Goal: Task Accomplishment & Management: Complete application form

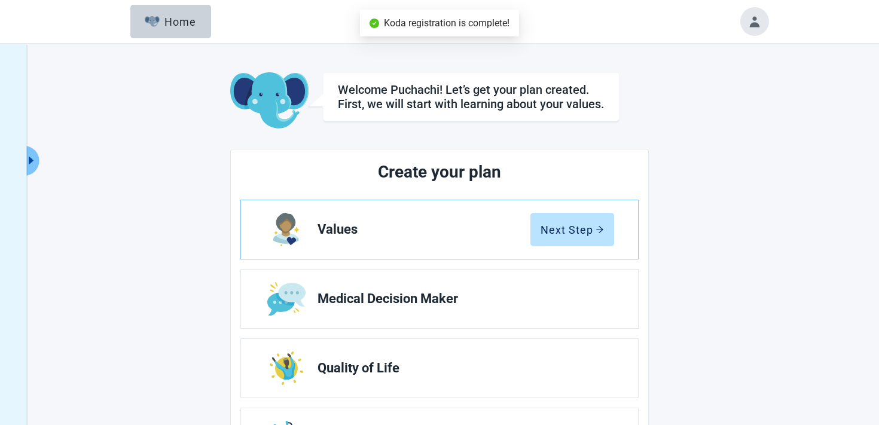
scroll to position [140, 0]
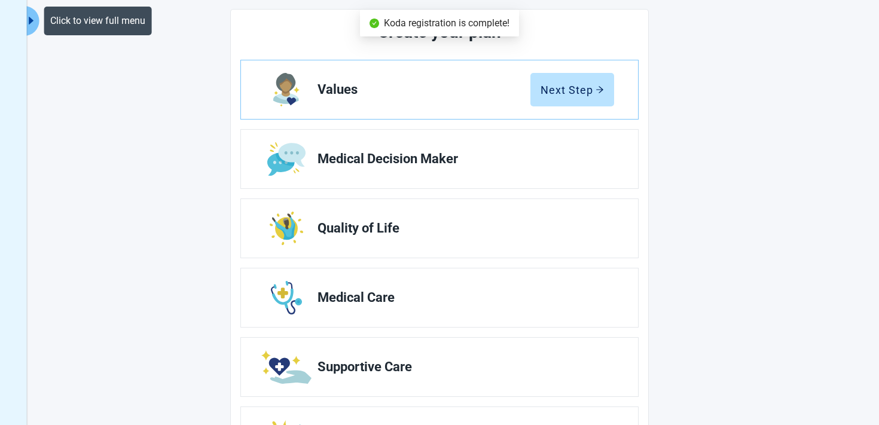
click at [34, 24] on icon "caret-right" at bounding box center [31, 20] width 11 height 11
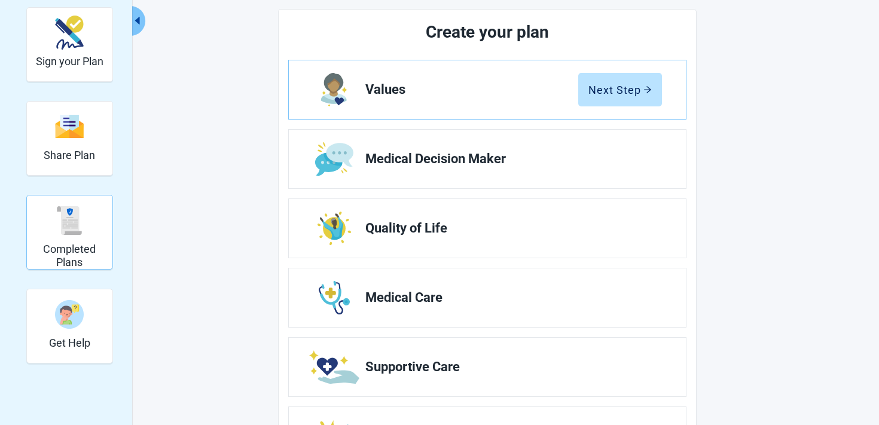
click at [87, 255] on h2 "Completed Plans" at bounding box center [70, 256] width 76 height 26
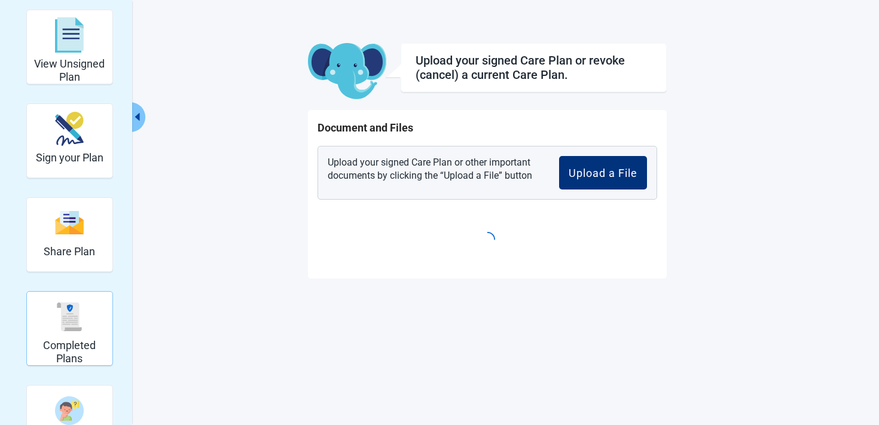
scroll to position [44, 0]
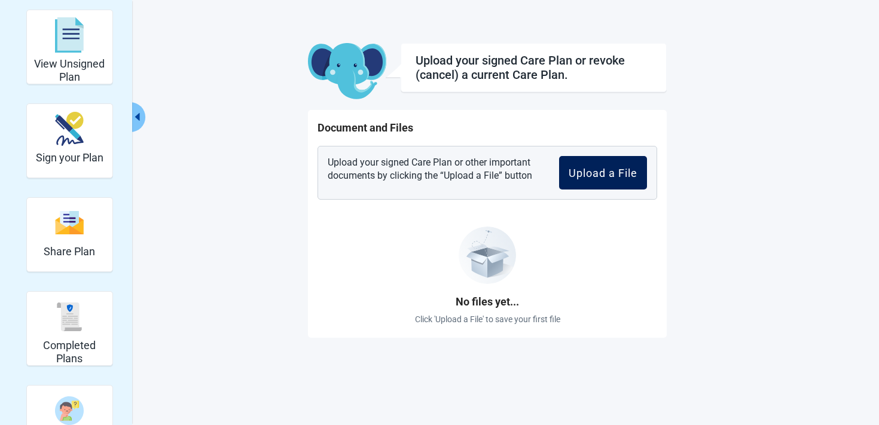
click at [595, 181] on button "Upload a File" at bounding box center [603, 172] width 88 height 33
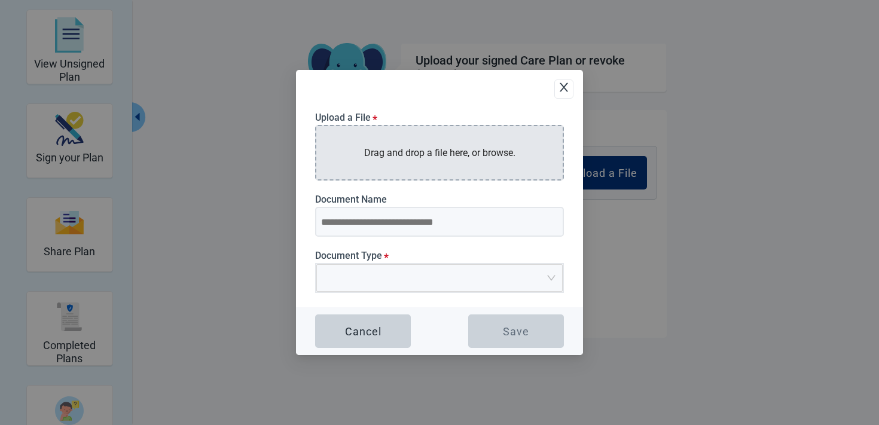
click at [417, 172] on div "Drag and drop a file here, or browse." at bounding box center [439, 153] width 249 height 56
type input "**********"
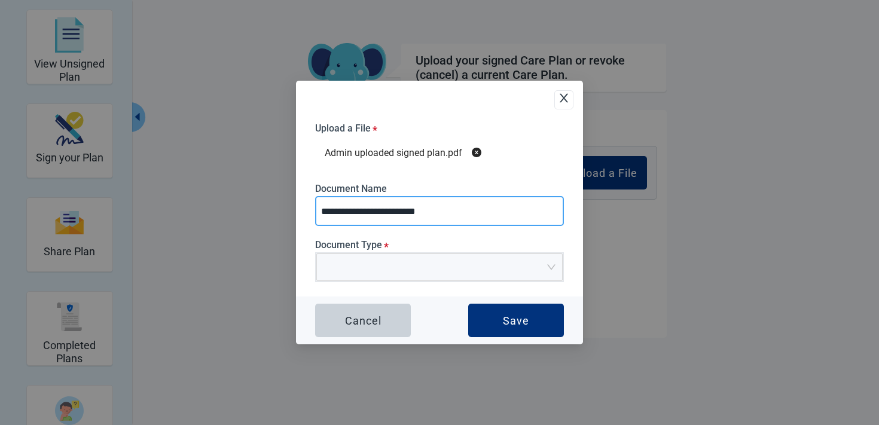
click at [393, 218] on input "**********" at bounding box center [439, 211] width 249 height 30
click at [392, 275] on span "Upload Plan Attachment" at bounding box center [435, 267] width 224 height 26
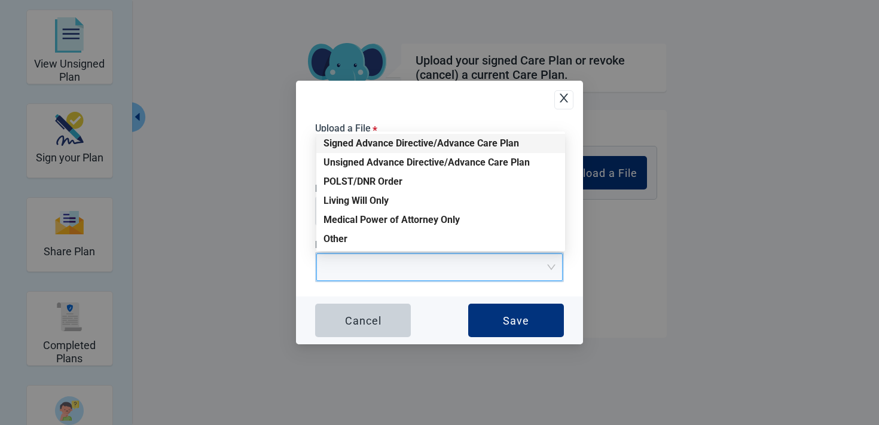
click at [402, 148] on div "Signed Advance Directive/Advance Care Plan" at bounding box center [440, 143] width 234 height 13
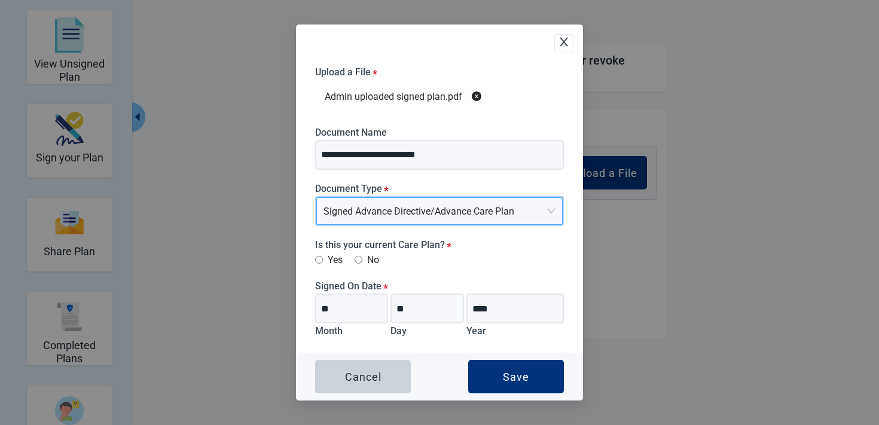
click at [334, 259] on label "Yes" at bounding box center [328, 259] width 27 height 15
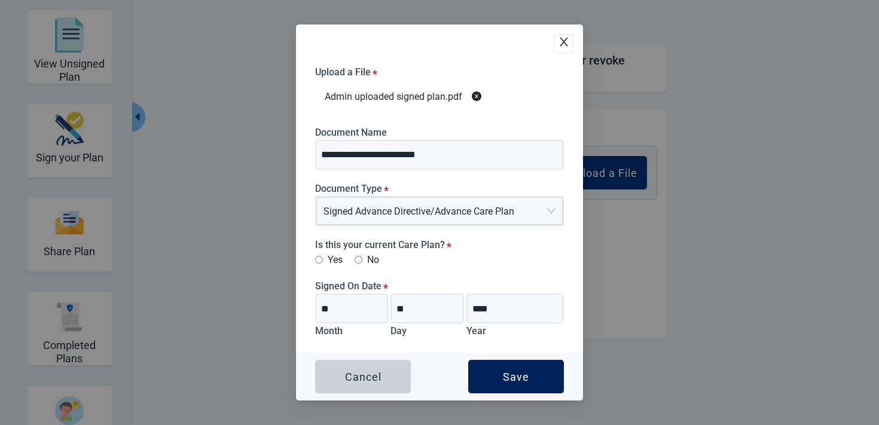
click at [526, 381] on div "Save" at bounding box center [516, 377] width 26 height 12
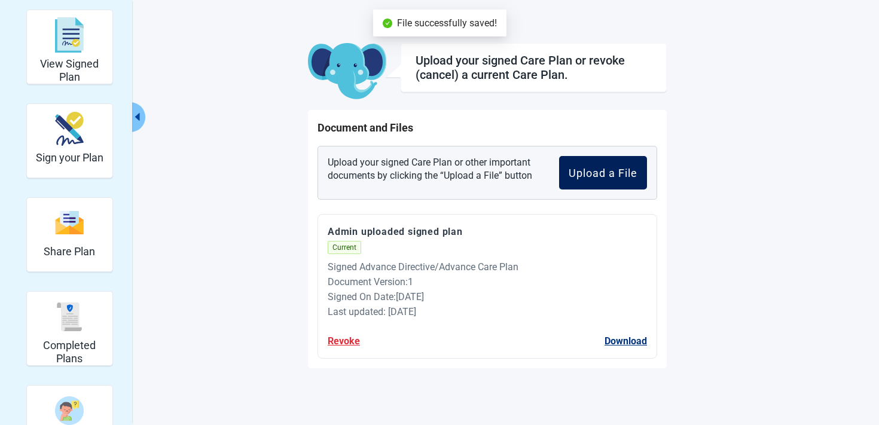
click at [607, 176] on div "Upload a File" at bounding box center [602, 173] width 69 height 12
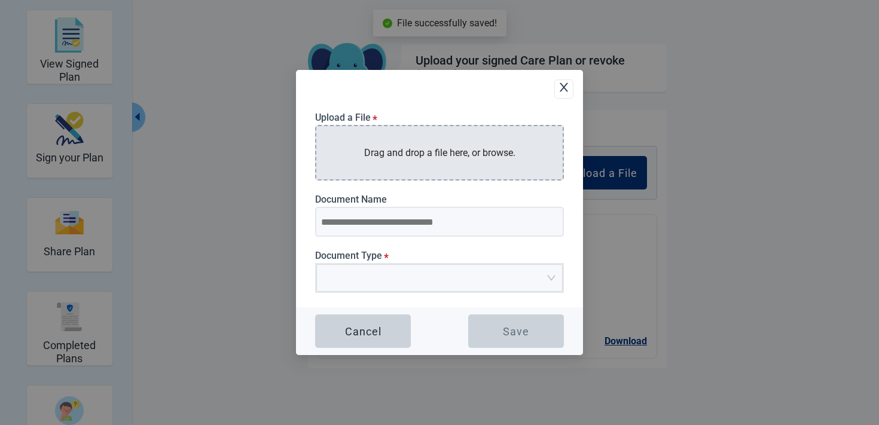
click at [411, 160] on div "Drag and drop a file here, or browse." at bounding box center [439, 153] width 249 height 56
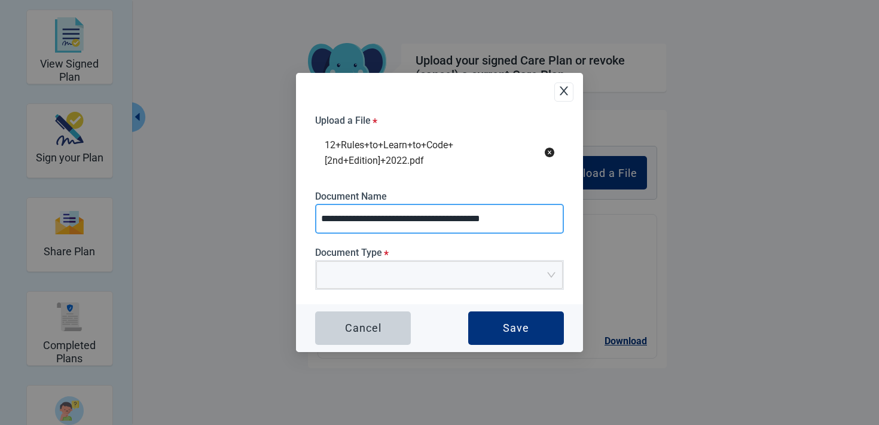
click at [387, 224] on input "**********" at bounding box center [439, 219] width 249 height 30
click at [377, 282] on span "Upload Plan Attachment" at bounding box center [435, 275] width 224 height 26
type input "****"
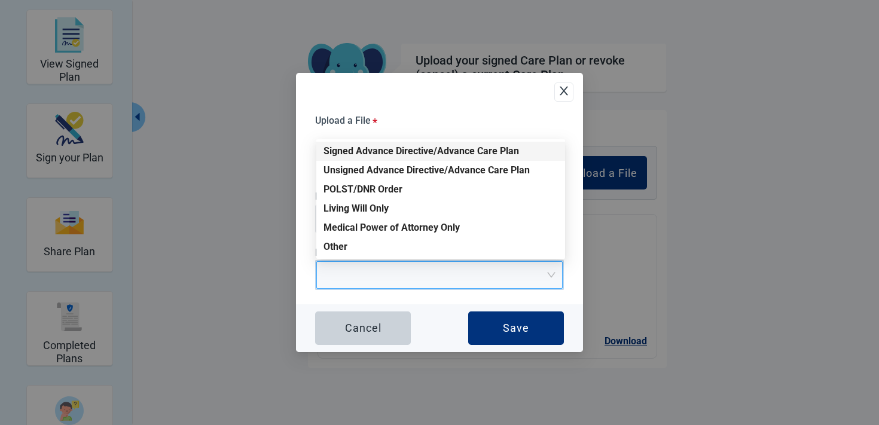
click at [373, 93] on div "Upload a File * 12+Rules+to+Learn+to+Code+[2nd+Edition]+2022.pdf Document Name …" at bounding box center [439, 212] width 287 height 279
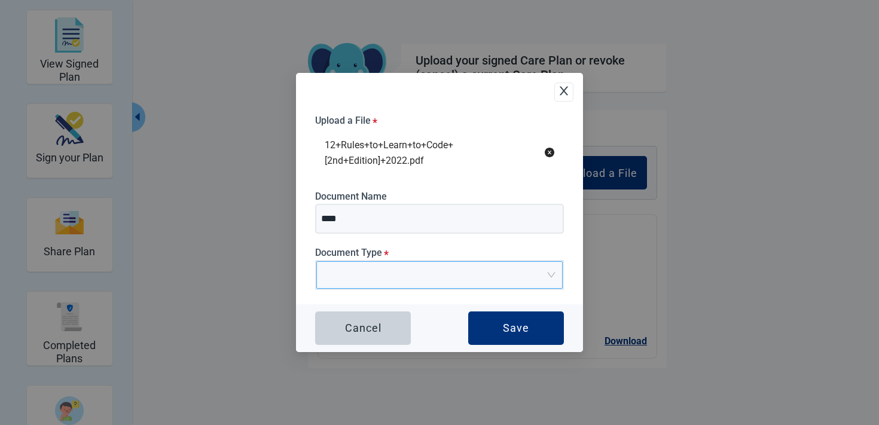
click at [420, 280] on span "Upload Plan Attachment" at bounding box center [435, 275] width 224 height 26
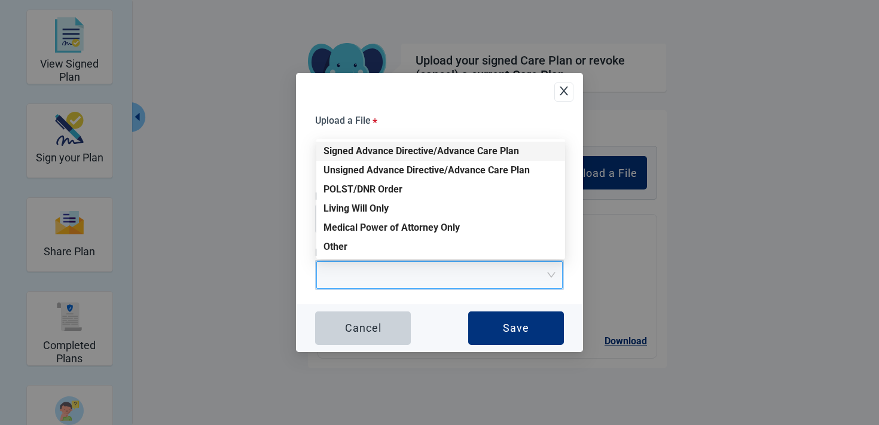
click at [430, 149] on div "Signed Advance Directive/Advance Care Plan" at bounding box center [440, 151] width 234 height 13
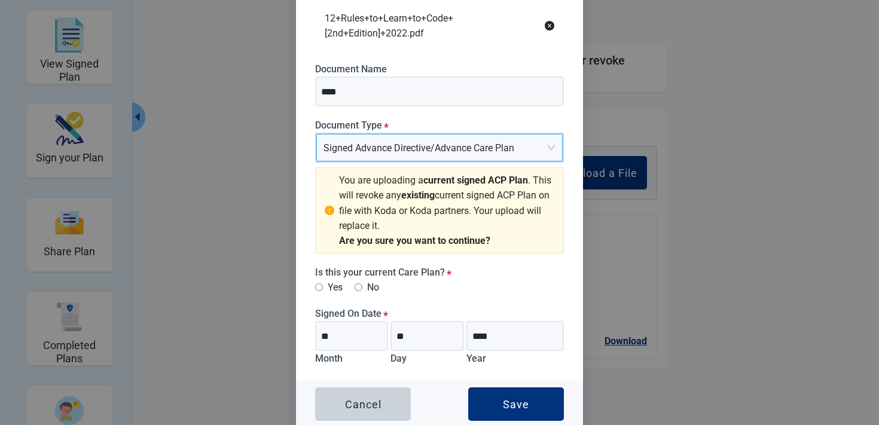
scroll to position [55, 0]
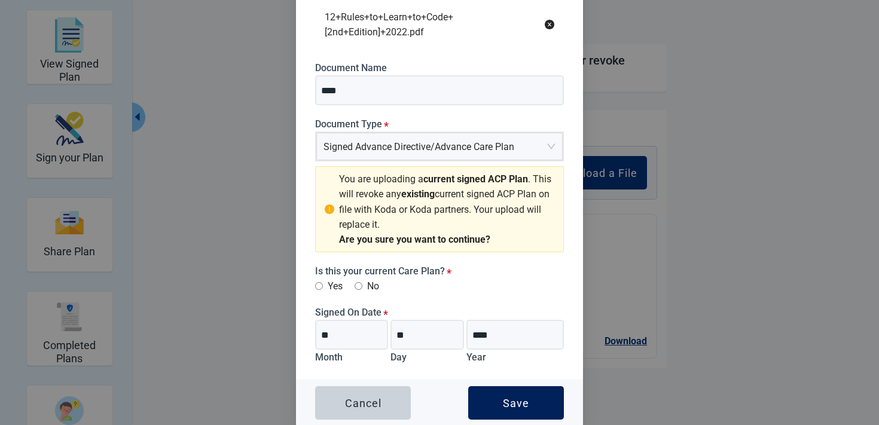
click at [494, 408] on button "Save" at bounding box center [516, 402] width 96 height 33
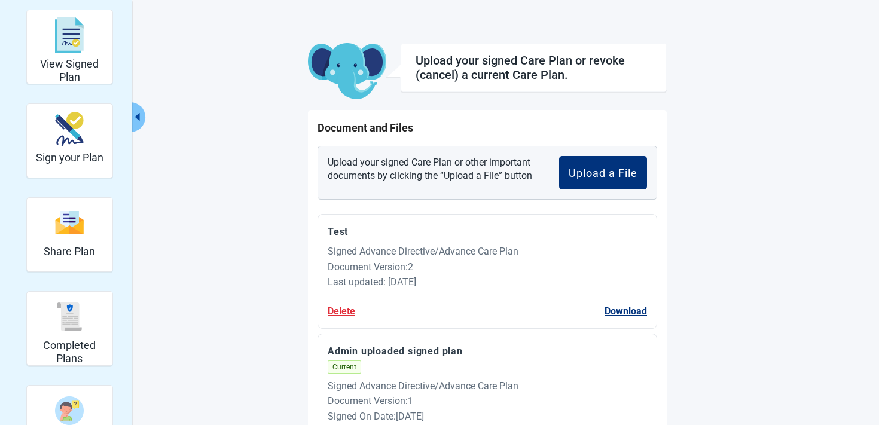
scroll to position [126, 0]
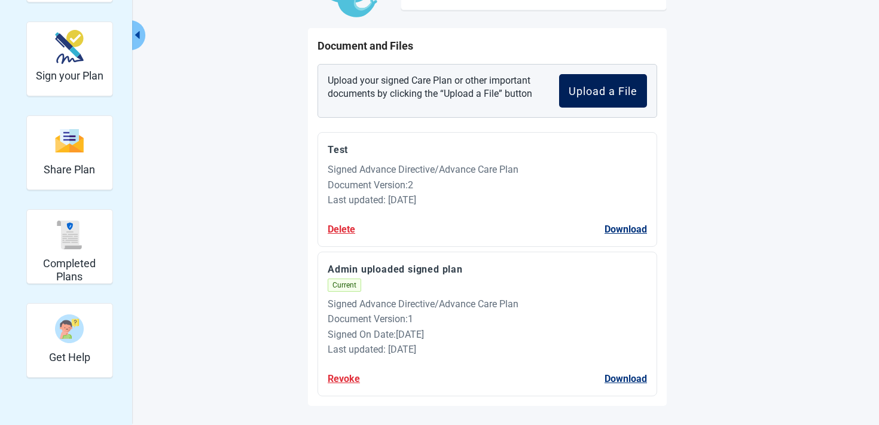
click at [586, 92] on div "Upload a File" at bounding box center [602, 91] width 69 height 12
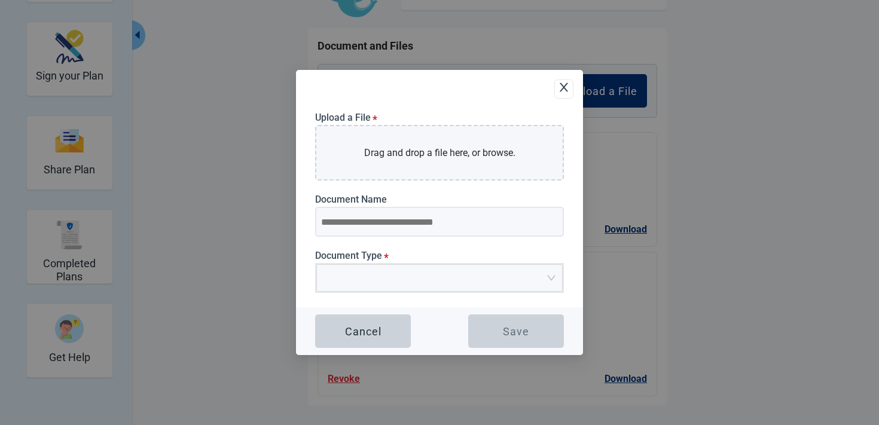
click at [561, 92] on icon "close" at bounding box center [564, 87] width 12 height 12
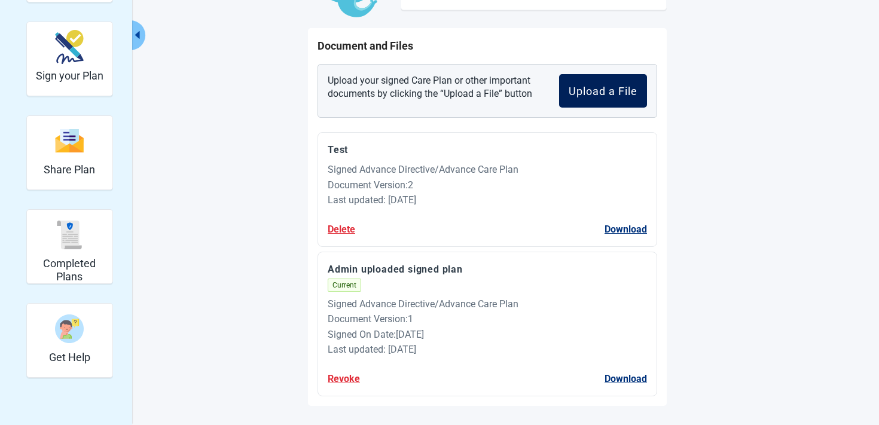
click at [572, 99] on button "Upload a File" at bounding box center [603, 90] width 88 height 33
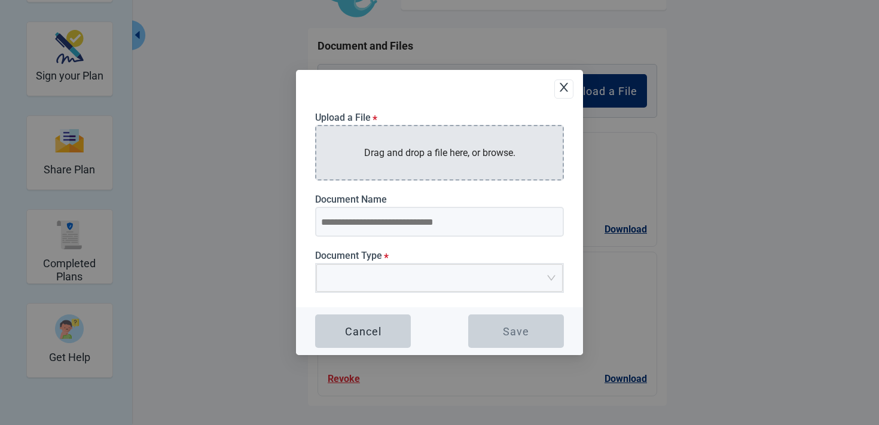
click at [439, 144] on div "Drag and drop a file here, or browse." at bounding box center [439, 153] width 249 height 56
type input "**********"
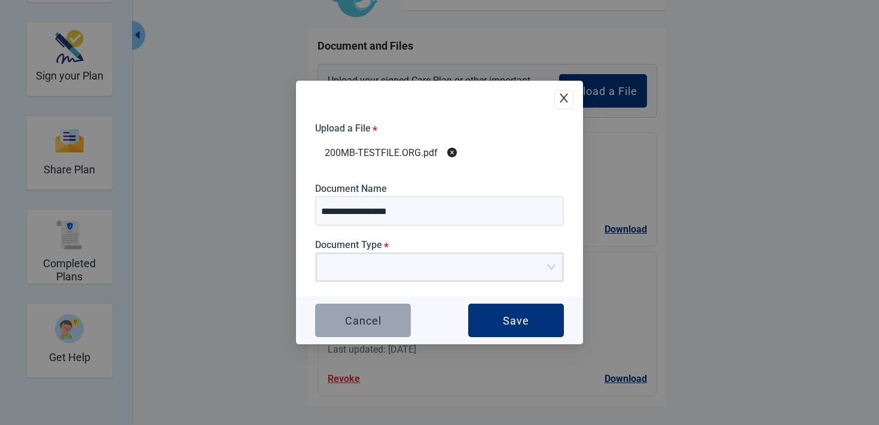
click at [377, 328] on button "Cancel" at bounding box center [363, 320] width 96 height 33
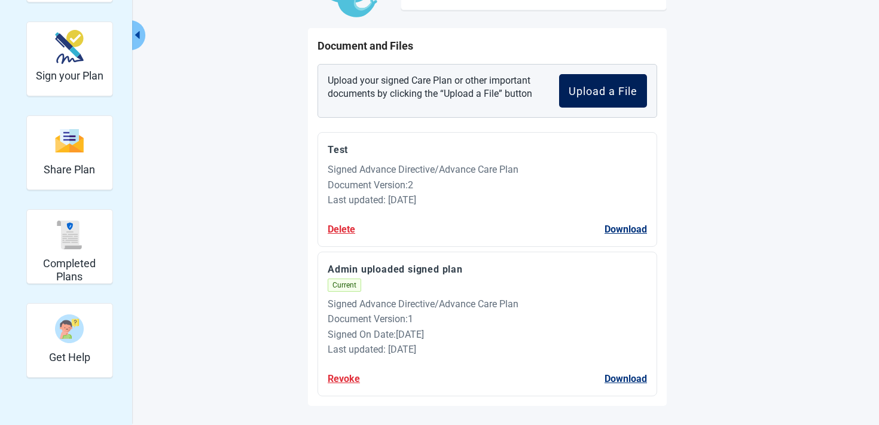
click at [612, 85] on div "Upload a File" at bounding box center [602, 91] width 69 height 12
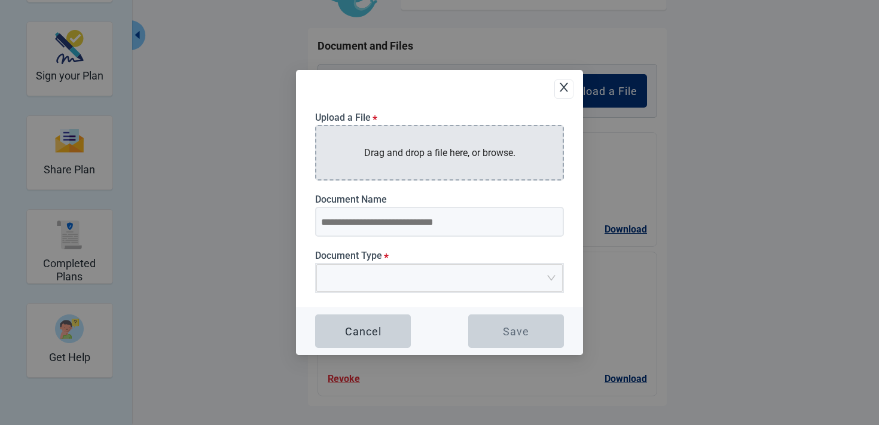
click at [400, 161] on div "Drag and drop a file here, or browse." at bounding box center [439, 153] width 249 height 56
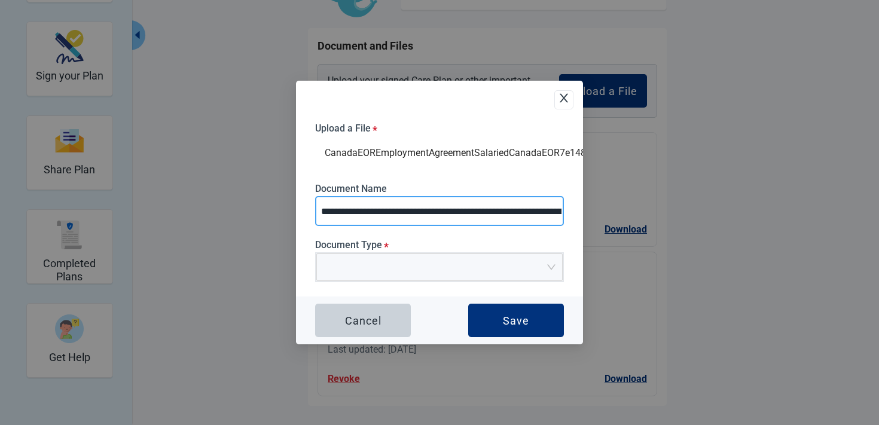
click at [371, 204] on input "**********" at bounding box center [439, 211] width 249 height 30
type input "*"
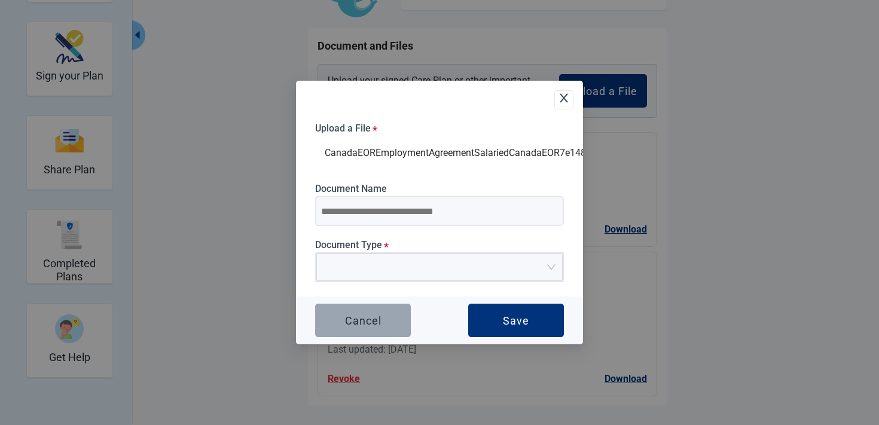
click at [388, 316] on button "Cancel" at bounding box center [363, 320] width 96 height 33
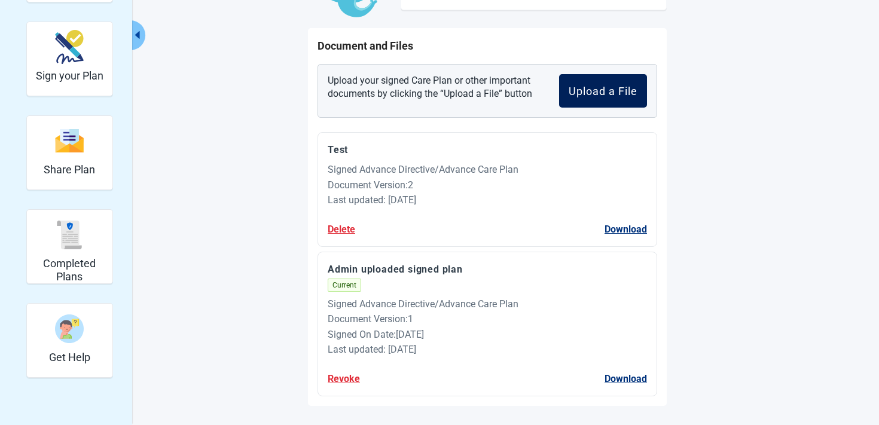
click at [604, 90] on div "Upload a File" at bounding box center [602, 91] width 69 height 12
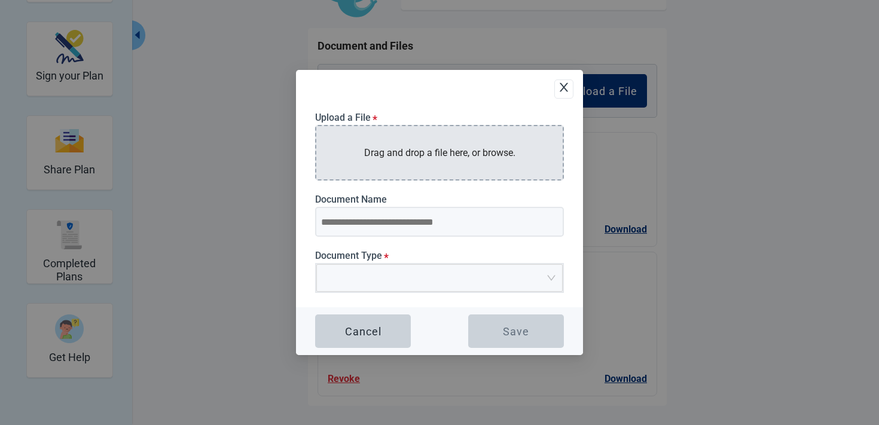
click at [477, 151] on p "Drag and drop a file here, or browse." at bounding box center [439, 152] width 151 height 15
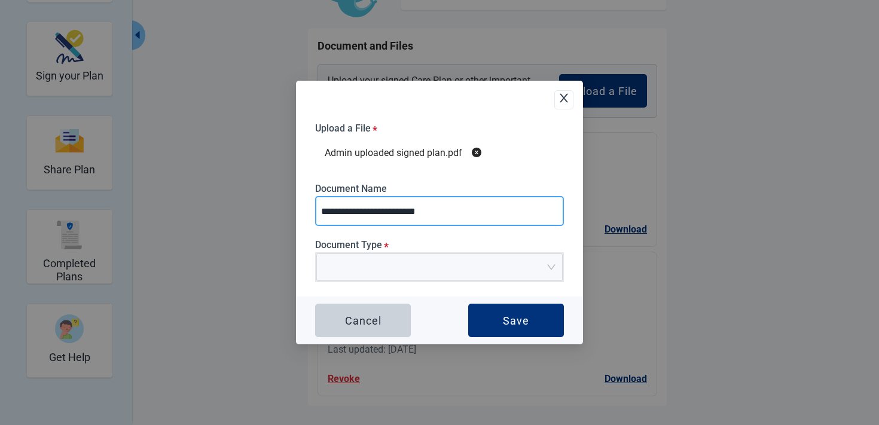
click at [458, 207] on input "**********" at bounding box center [439, 211] width 249 height 30
type input "**********"
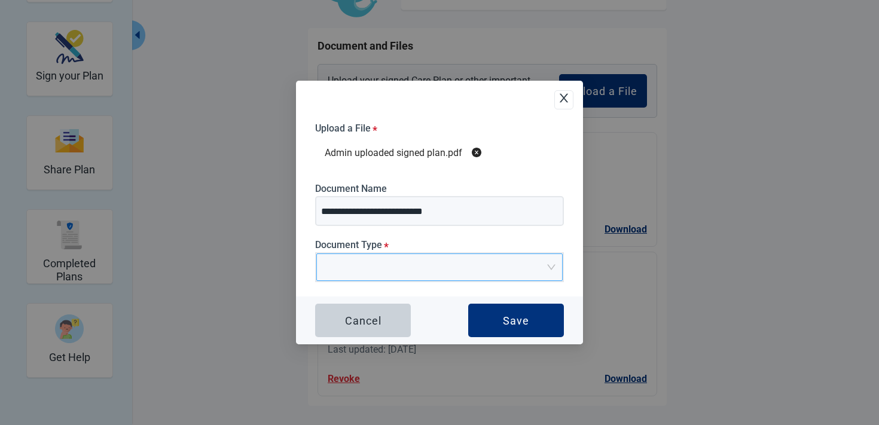
click at [393, 270] on input "Document Type *" at bounding box center [435, 263] width 224 height 18
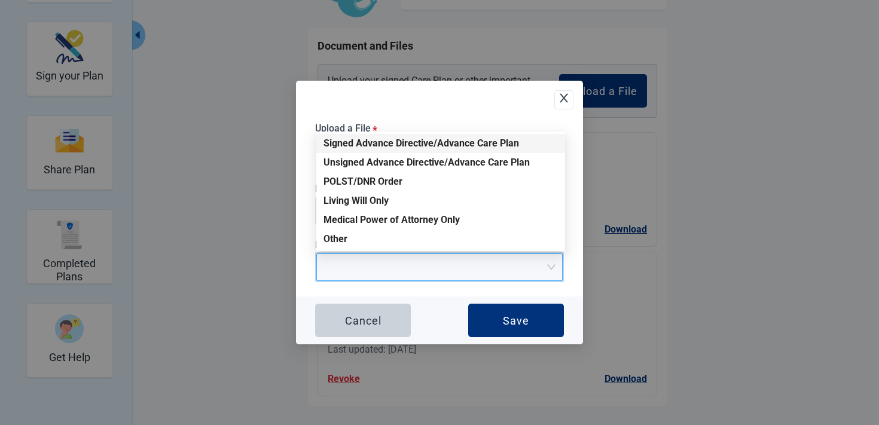
click at [384, 149] on div "Signed Advance Directive/Advance Care Plan" at bounding box center [440, 143] width 234 height 13
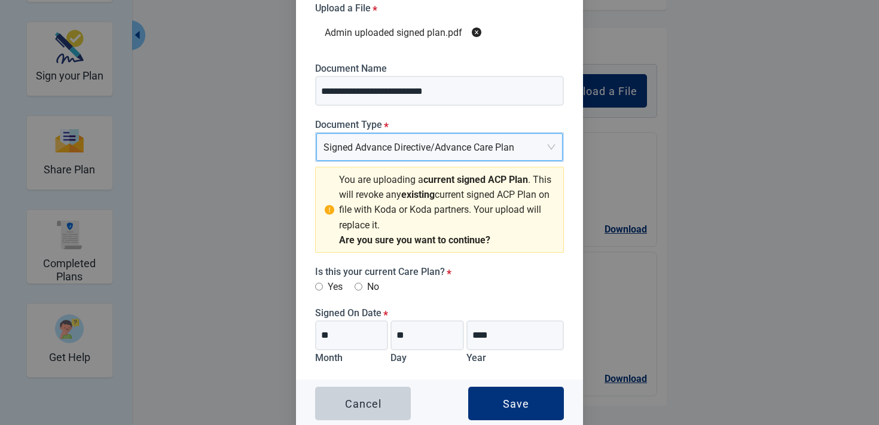
scroll to position [42, 0]
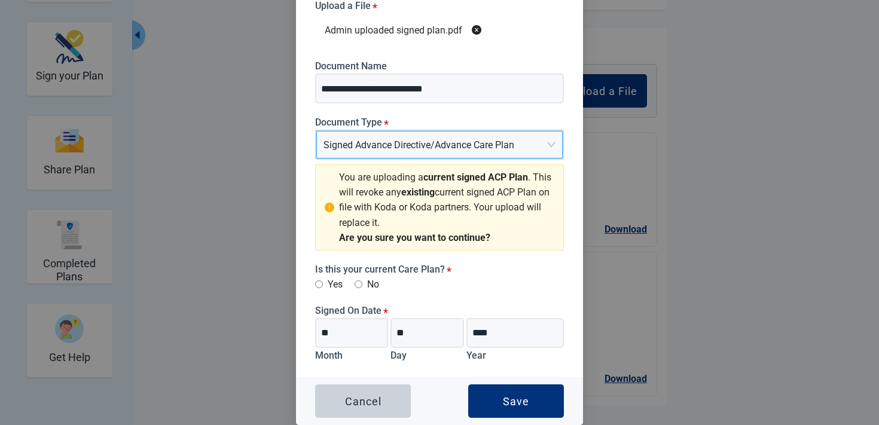
click at [327, 283] on label "Yes" at bounding box center [328, 284] width 27 height 15
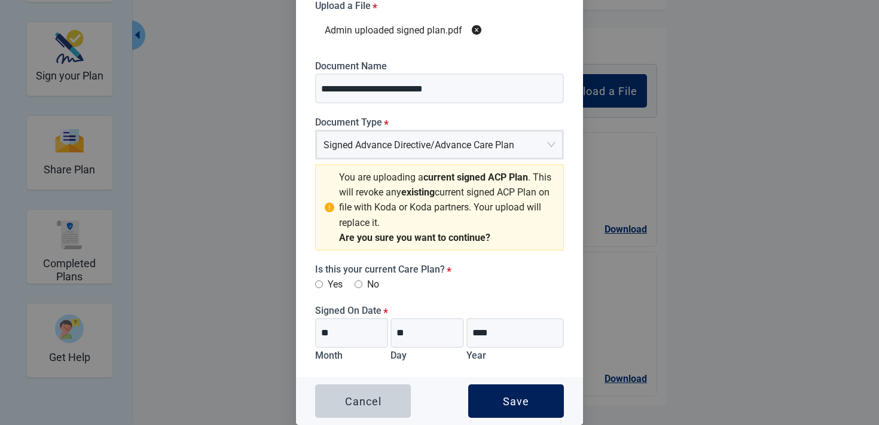
click at [501, 394] on button "Save" at bounding box center [516, 400] width 96 height 33
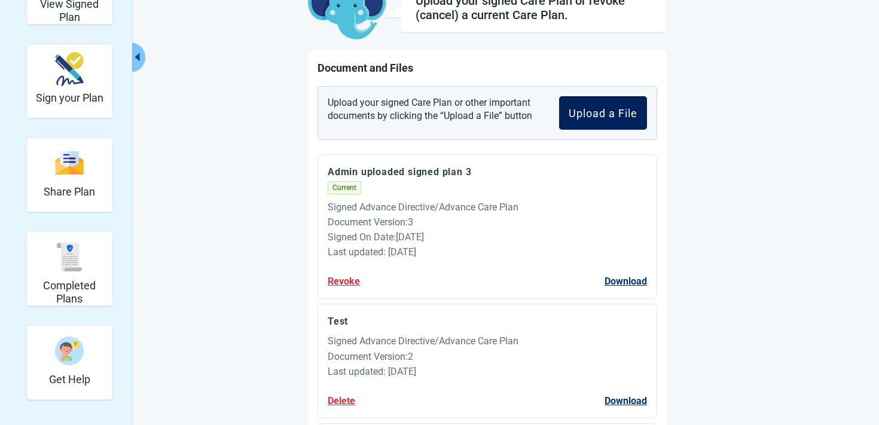
scroll to position [102, 0]
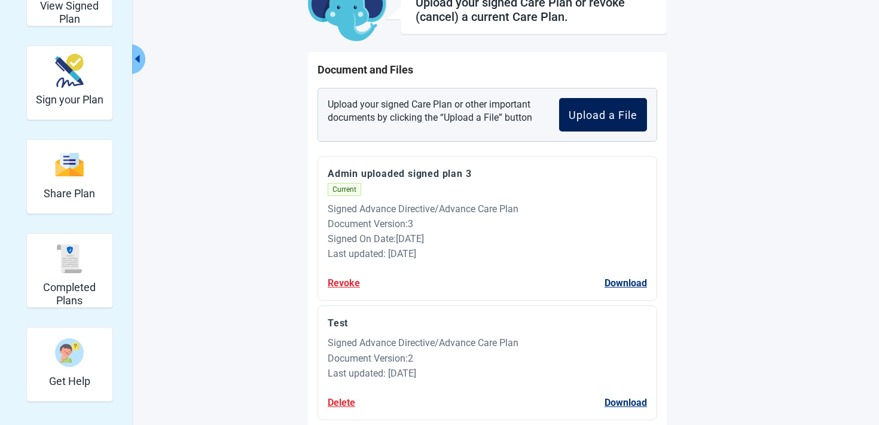
click at [602, 111] on div "Upload a File" at bounding box center [602, 115] width 69 height 12
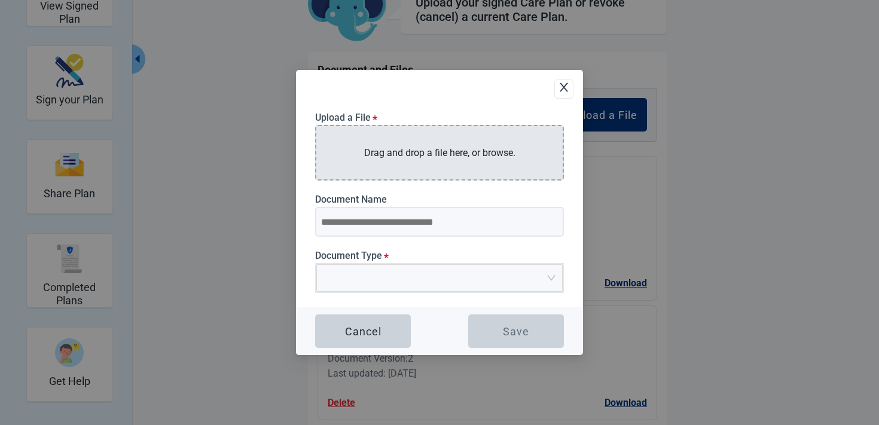
click at [454, 143] on div "Drag and drop a file here, or browse." at bounding box center [439, 153] width 249 height 56
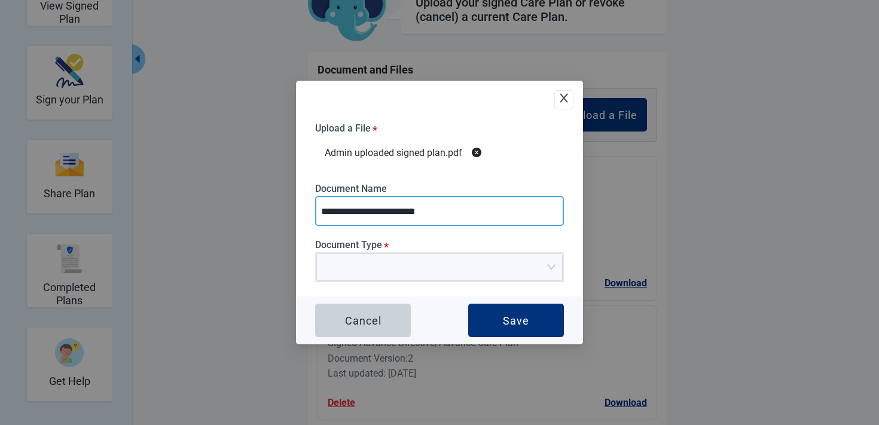
click at [470, 213] on input "**********" at bounding box center [439, 211] width 249 height 30
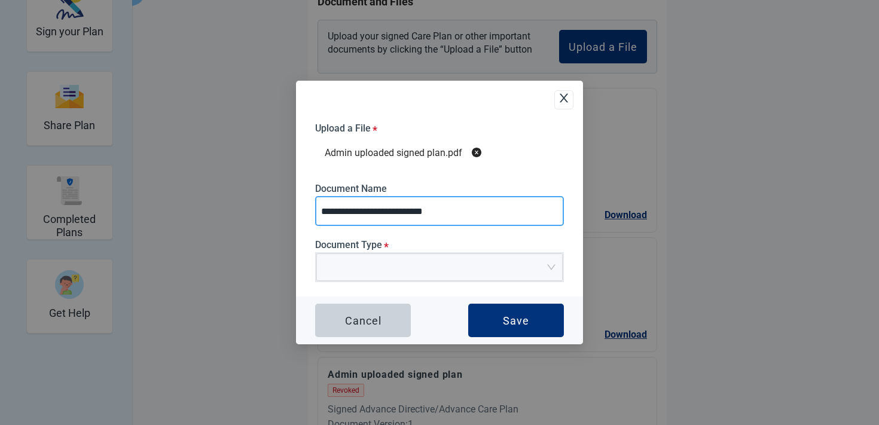
scroll to position [189, 0]
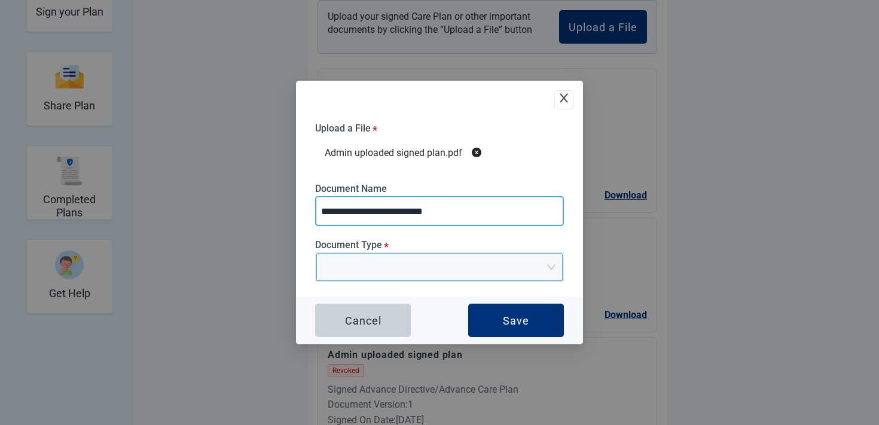
type input "**********"
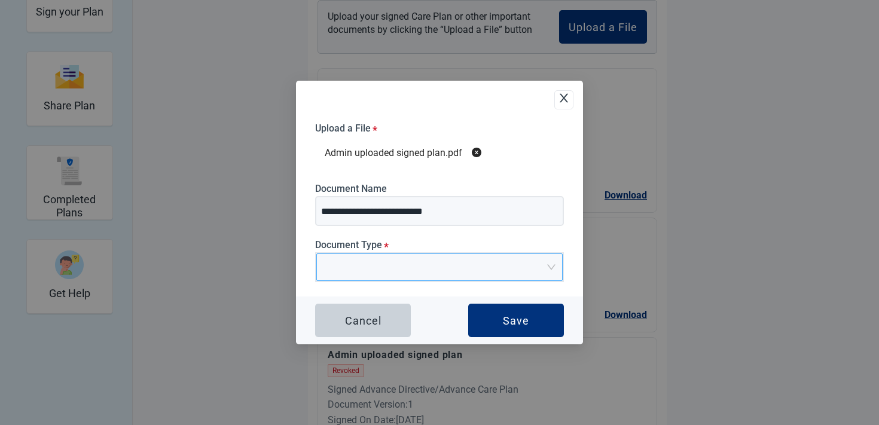
click at [438, 264] on input "Document Type *" at bounding box center [435, 263] width 224 height 18
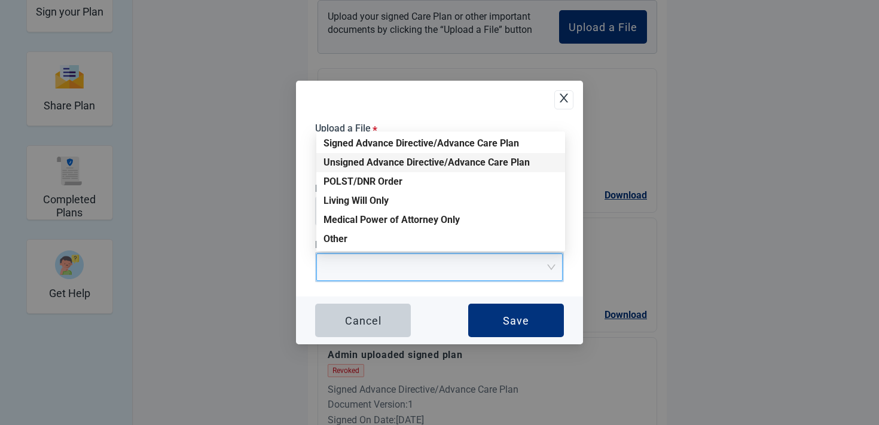
click at [390, 163] on div "Unsigned Advance Directive/Advance Care Plan" at bounding box center [440, 162] width 234 height 13
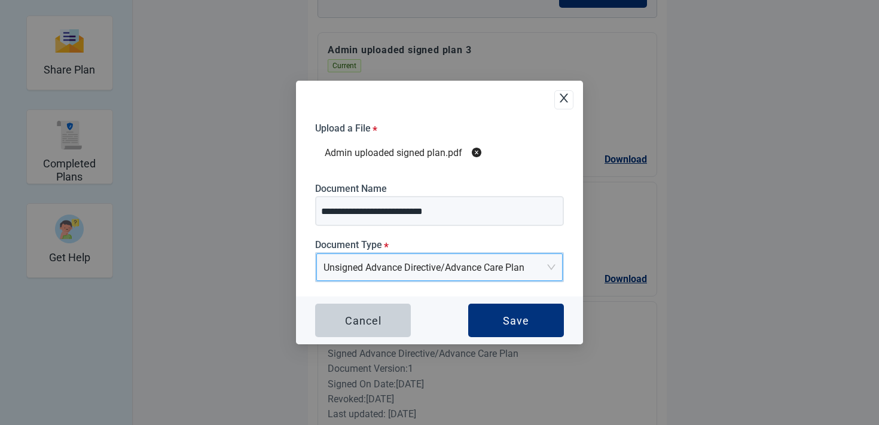
scroll to position [240, 0]
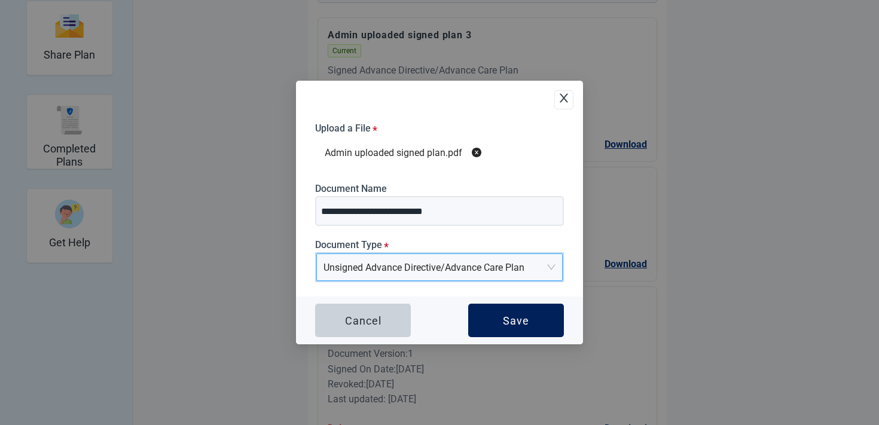
click at [517, 328] on button "Save" at bounding box center [516, 320] width 96 height 33
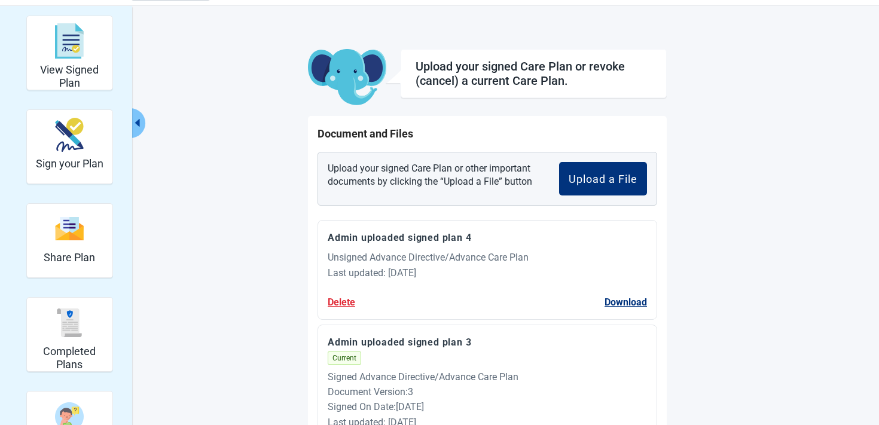
scroll to position [19, 0]
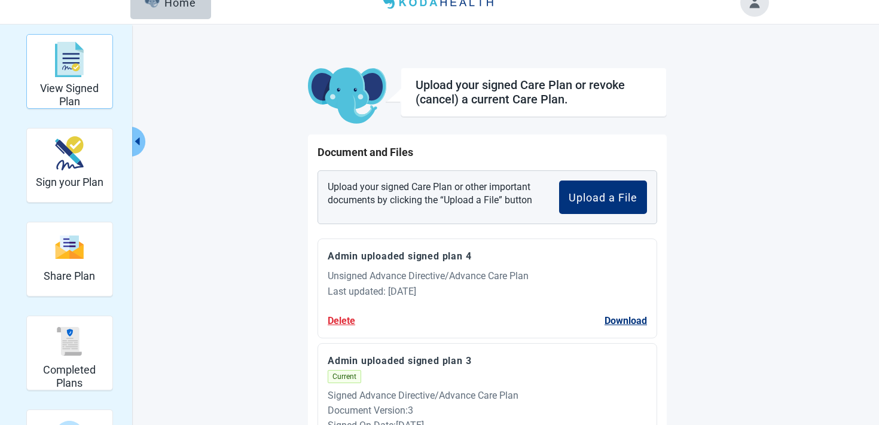
click at [71, 72] on img "View Signed Plan" at bounding box center [69, 60] width 29 height 36
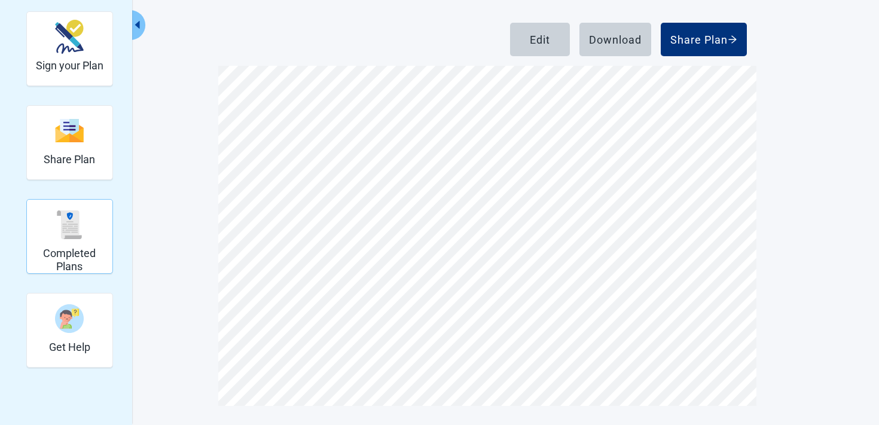
click at [51, 227] on div "Completed Plans" at bounding box center [70, 224] width 76 height 45
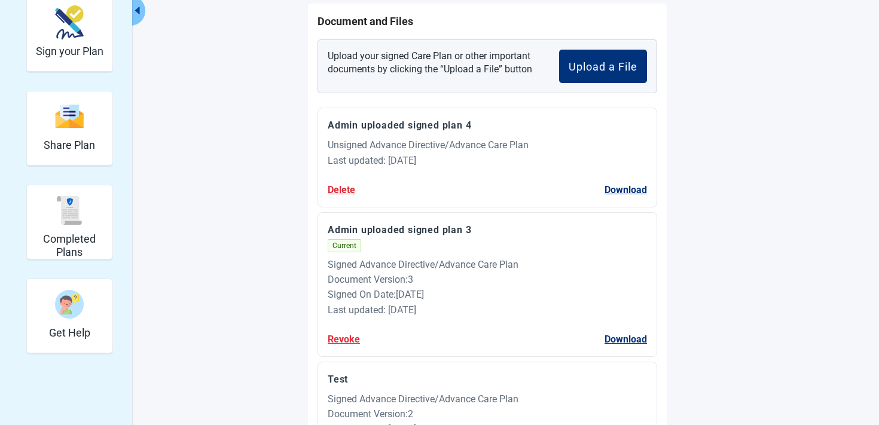
scroll to position [151, 0]
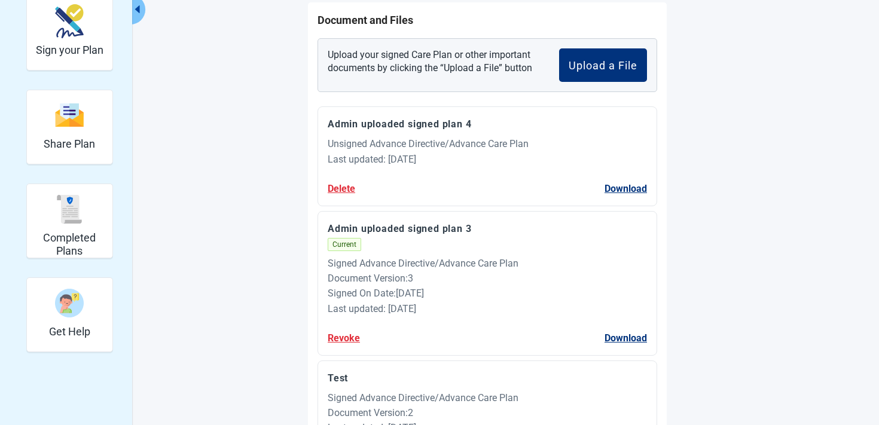
click at [627, 45] on div "Upload your signed Care Plan or other important documents by clicking the “Uplo…" at bounding box center [486, 65] width 339 height 54
click at [601, 73] on button "Upload a File" at bounding box center [603, 64] width 88 height 33
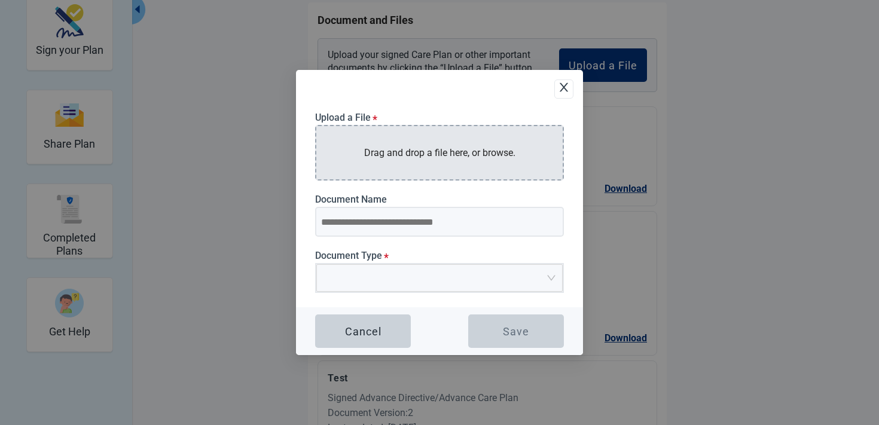
click at [487, 154] on p "Drag and drop a file here, or browse." at bounding box center [439, 152] width 151 height 15
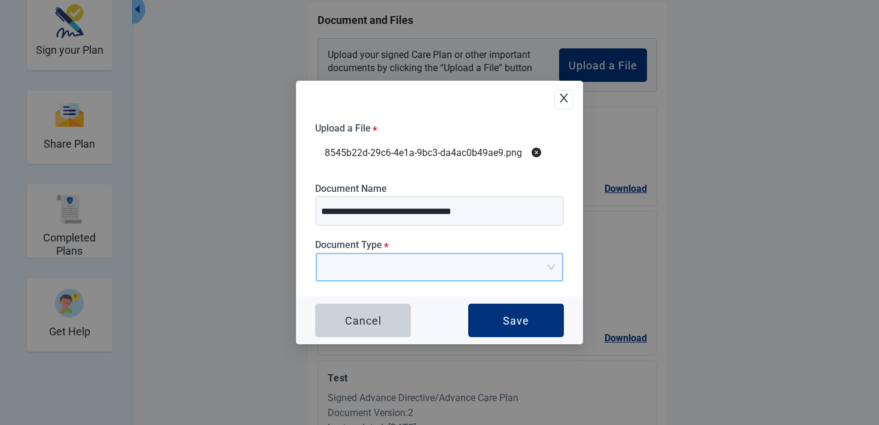
click at [479, 279] on span "Upload Plan Attachment" at bounding box center [435, 267] width 224 height 26
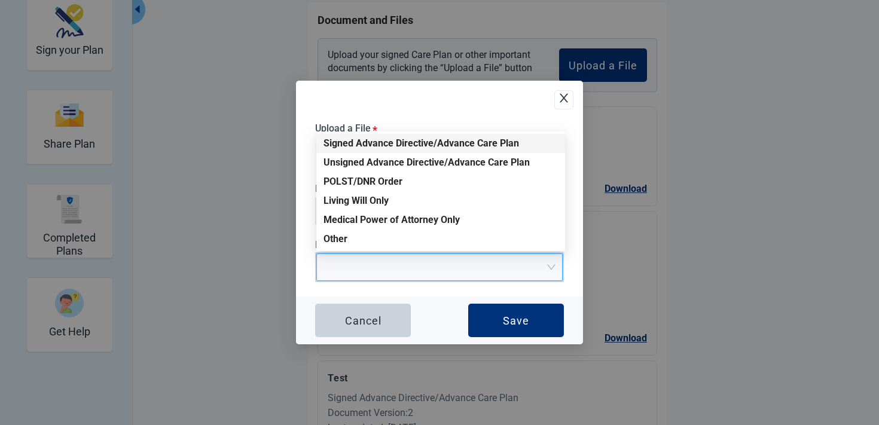
click at [421, 147] on div "Signed Advance Directive/Advance Care Plan" at bounding box center [440, 143] width 234 height 13
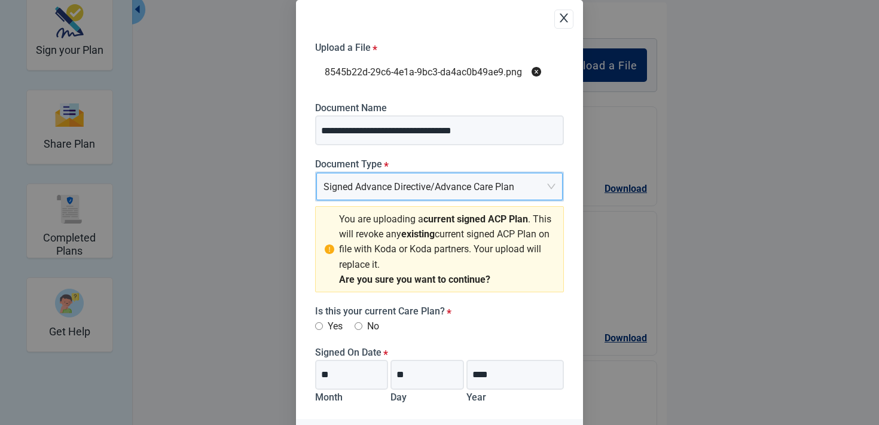
click at [485, 191] on span "Signed Advance Directive/Advance Care Plan" at bounding box center [439, 186] width 232 height 26
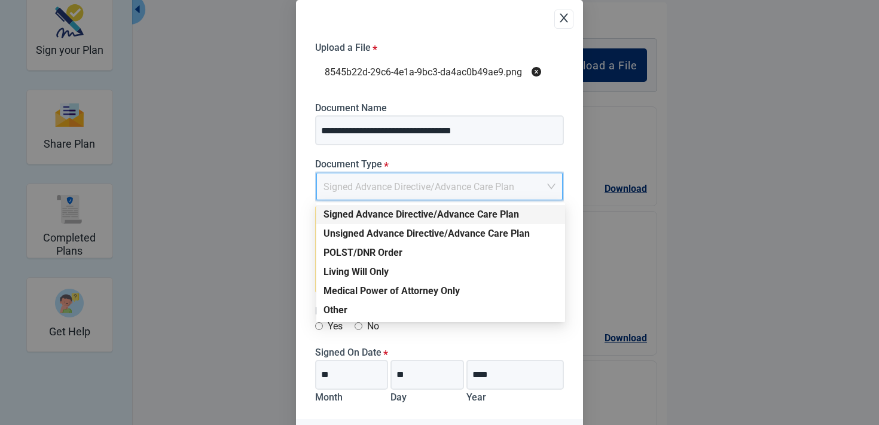
click at [446, 216] on div "Signed Advance Directive/Advance Care Plan" at bounding box center [440, 214] width 234 height 13
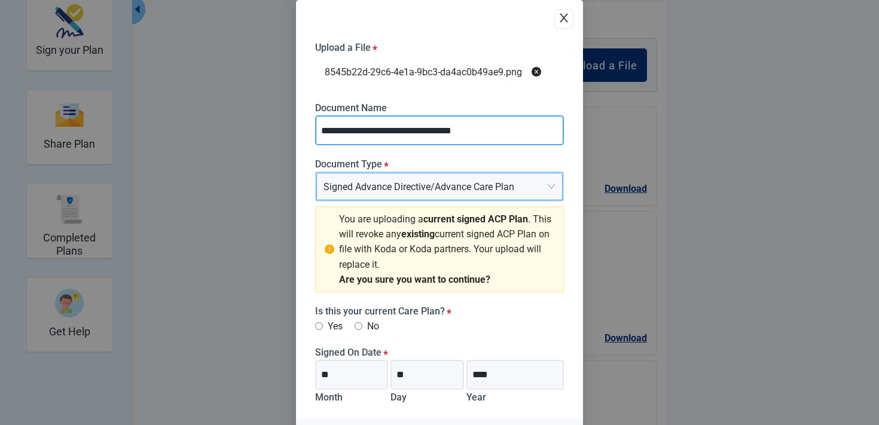
click at [438, 119] on input "**********" at bounding box center [439, 130] width 249 height 30
click at [466, 195] on span "Signed Advance Directive/Advance Care Plan" at bounding box center [439, 186] width 232 height 26
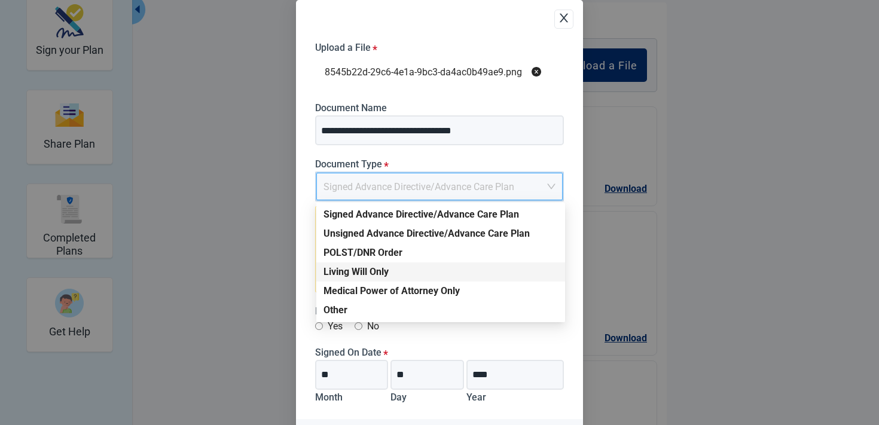
click at [398, 270] on div "Living Will Only" at bounding box center [440, 271] width 234 height 13
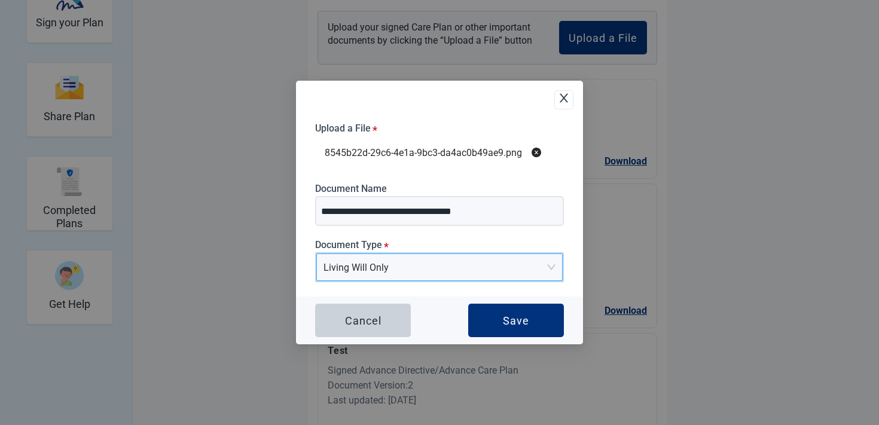
scroll to position [183, 0]
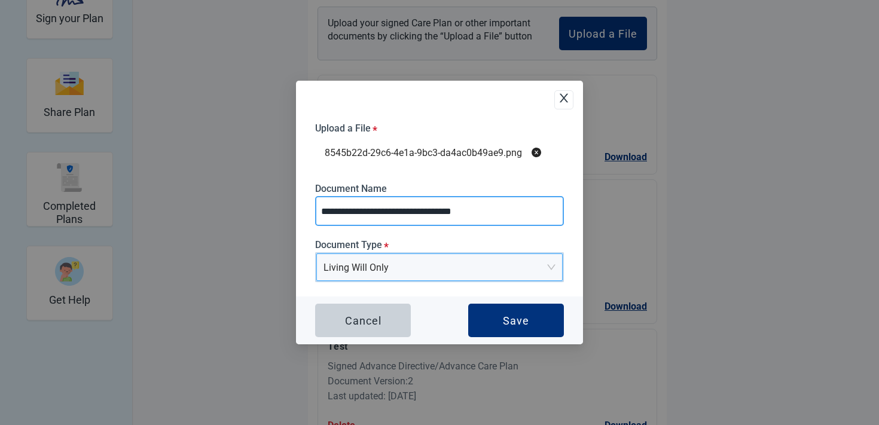
click at [438, 201] on input "**********" at bounding box center [439, 211] width 249 height 30
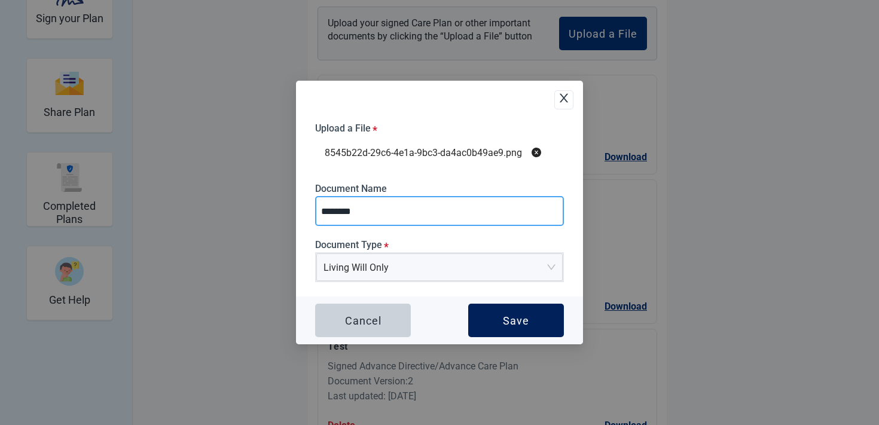
type input "********"
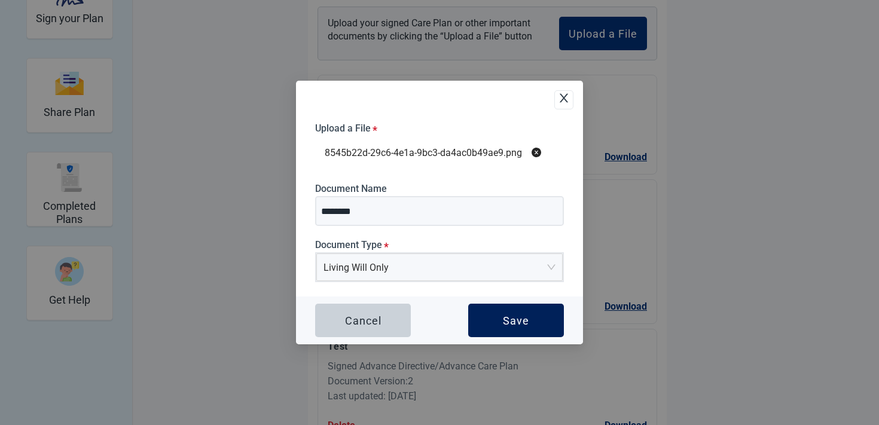
click at [534, 329] on button "Save" at bounding box center [516, 320] width 96 height 33
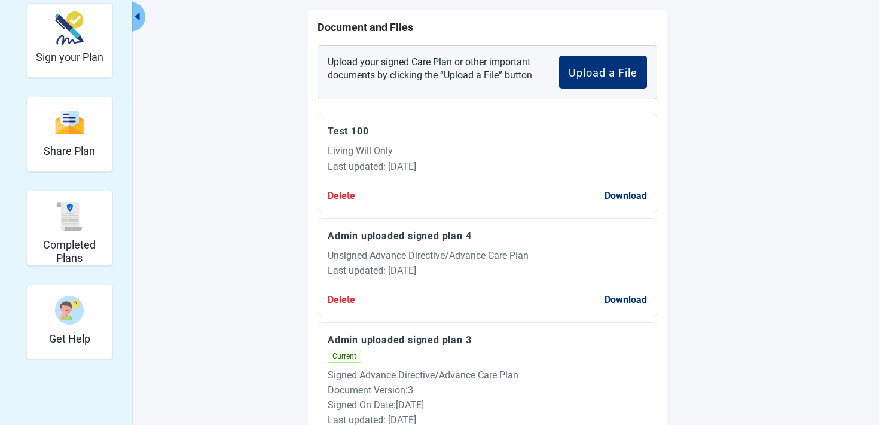
scroll to position [172, 0]
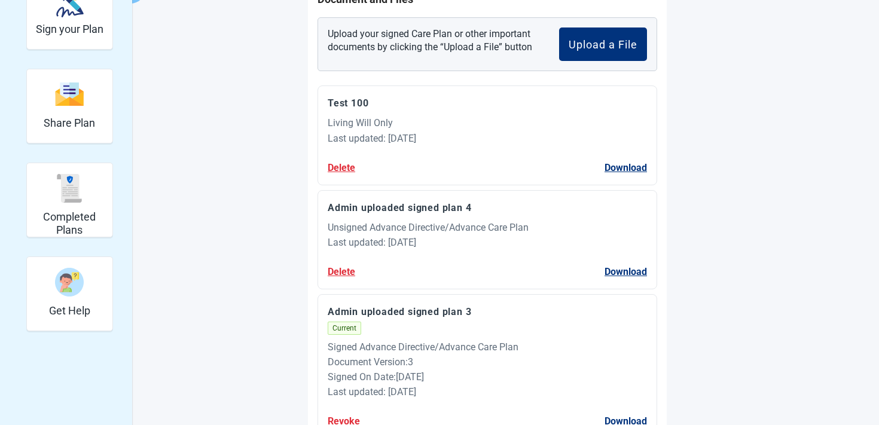
click at [238, 224] on main "Upload your signed Care Plan or revoke (cancel) a current Care Plan. Document a…" at bounding box center [487, 324] width 562 height 818
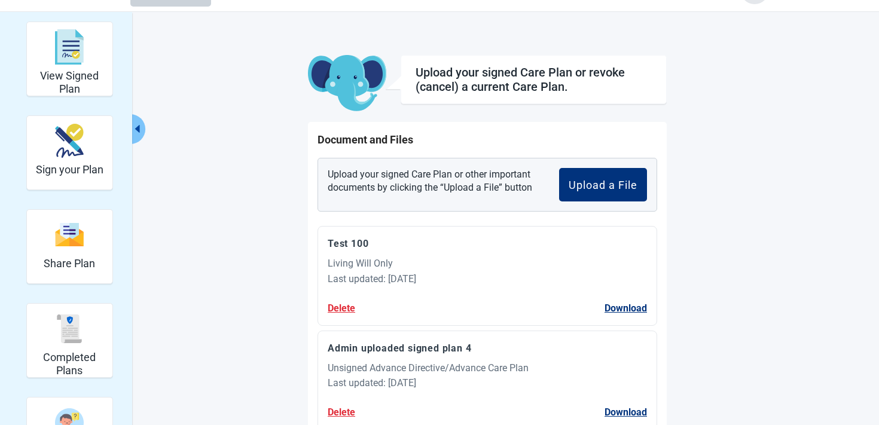
scroll to position [0, 0]
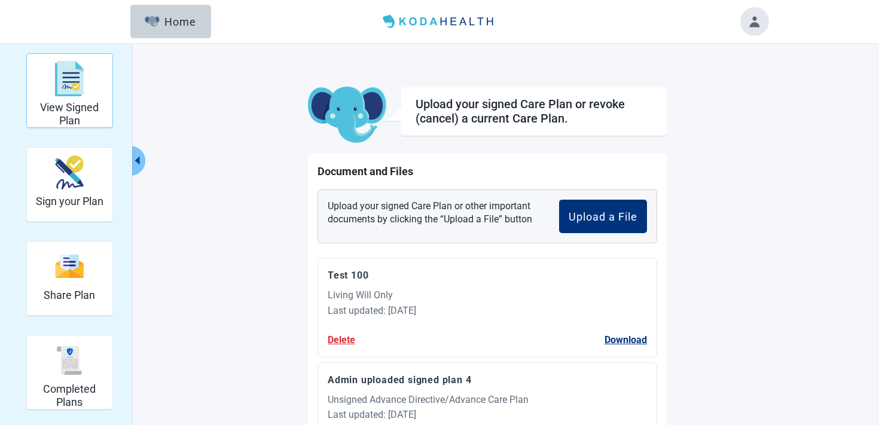
click at [91, 99] on div "View Signed Plan" at bounding box center [70, 78] width 76 height 45
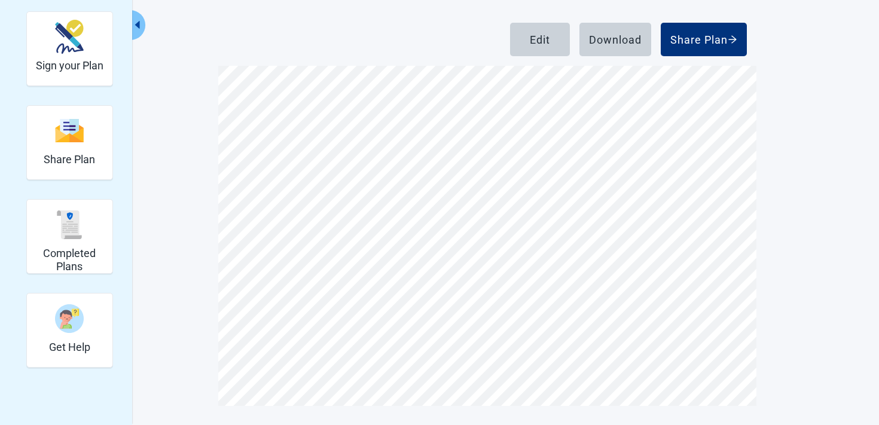
scroll to position [3413, 0]
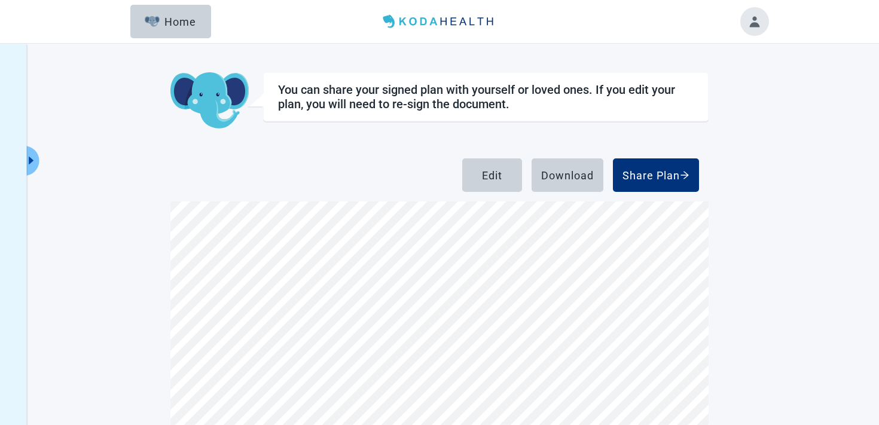
click at [39, 160] on div "You can share your signed plan with yourself or loved ones. If you edit your pl…" at bounding box center [439, 302] width 879 height 517
click at [33, 161] on icon "caret-right" at bounding box center [31, 160] width 11 height 11
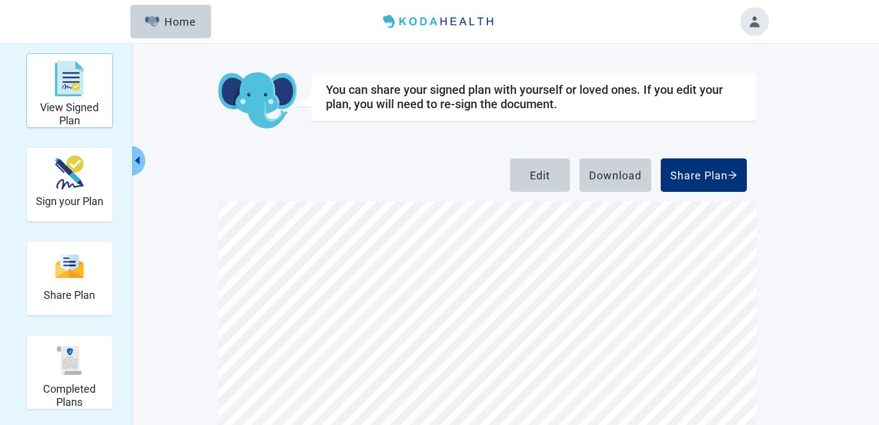
click at [70, 82] on img "View Signed Plan" at bounding box center [69, 79] width 29 height 36
click at [75, 381] on div "Completed Plans" at bounding box center [70, 360] width 76 height 45
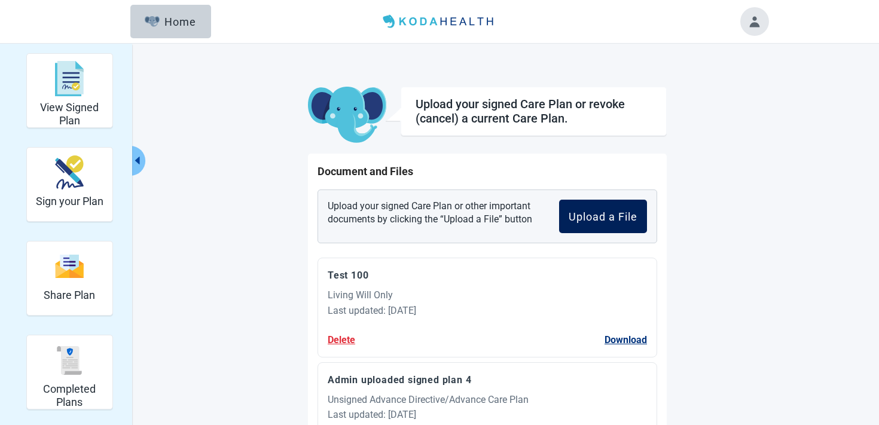
click at [589, 224] on button "Upload a File" at bounding box center [603, 216] width 88 height 33
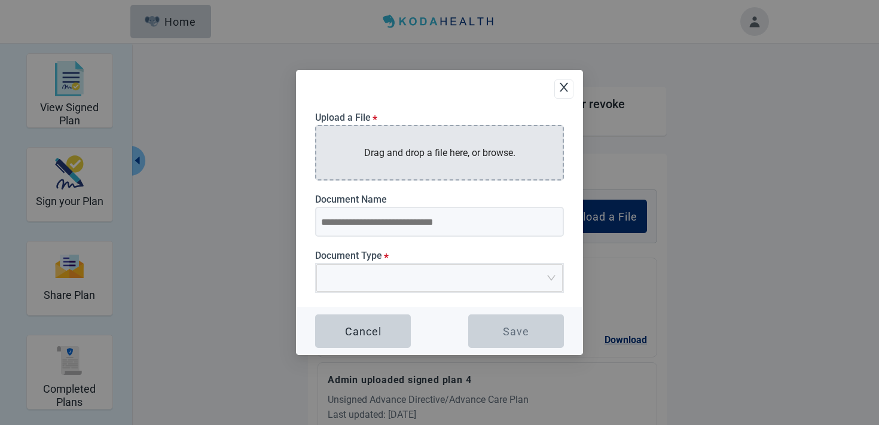
click at [478, 165] on div "Drag and drop a file here, or browse." at bounding box center [439, 153] width 249 height 56
type input "**********"
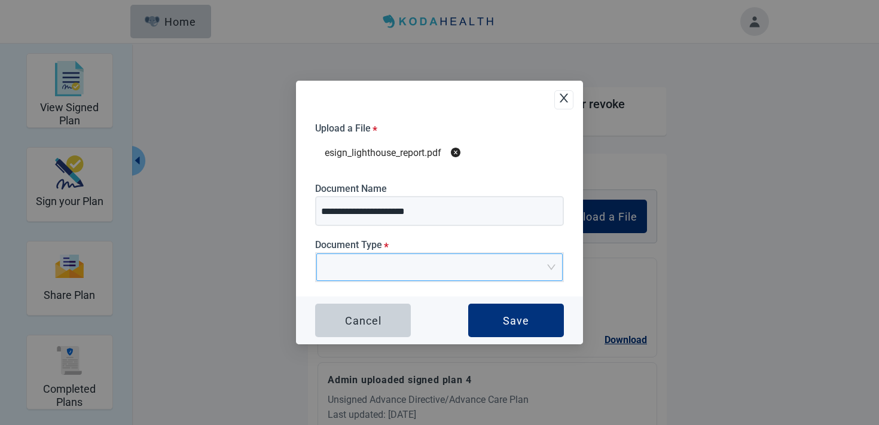
click at [420, 270] on input "Document Type *" at bounding box center [435, 263] width 224 height 18
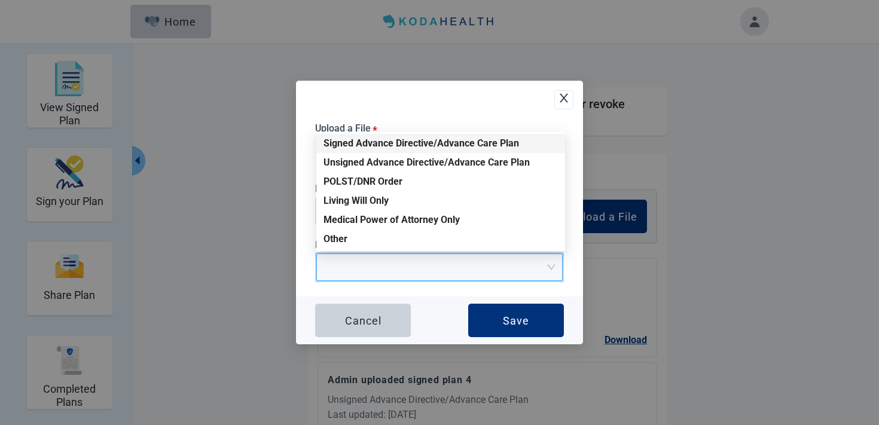
click at [378, 142] on div "Signed Advance Directive/Advance Care Plan" at bounding box center [440, 143] width 234 height 13
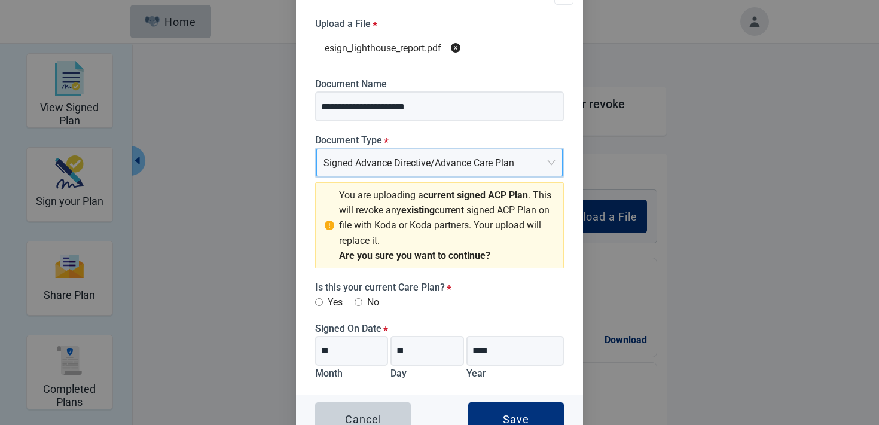
scroll to position [42, 0]
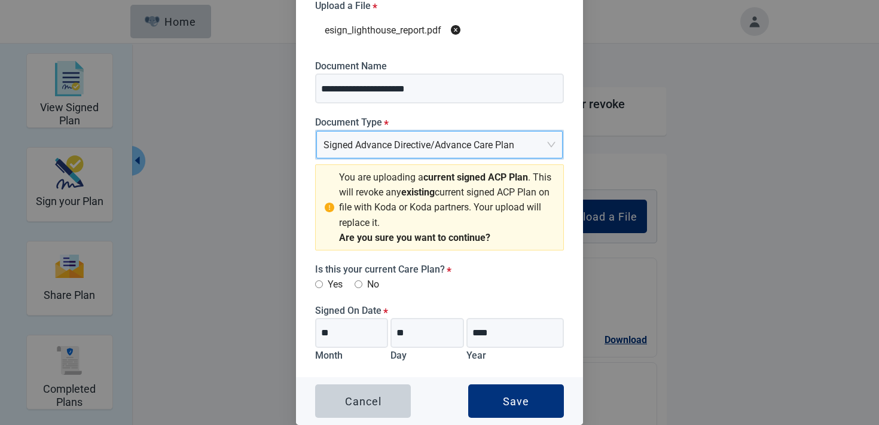
click at [433, 145] on span "Signed Advance Directive/Advance Care Plan" at bounding box center [439, 144] width 232 height 26
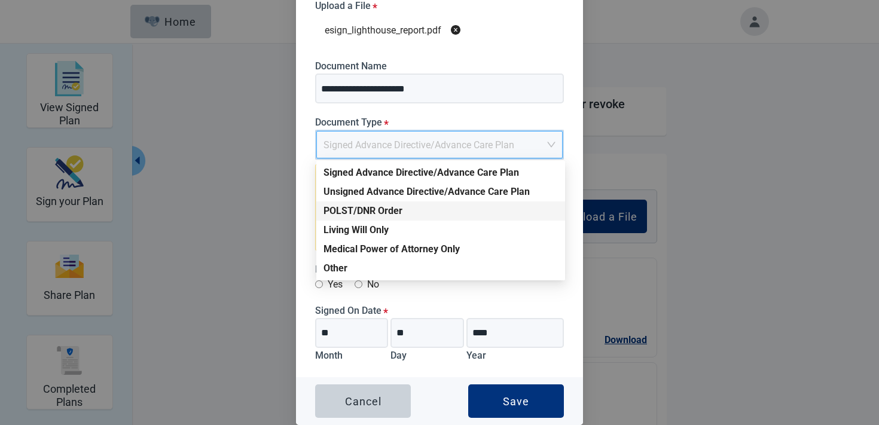
click at [393, 211] on div "POLST/DNR Order" at bounding box center [440, 210] width 234 height 13
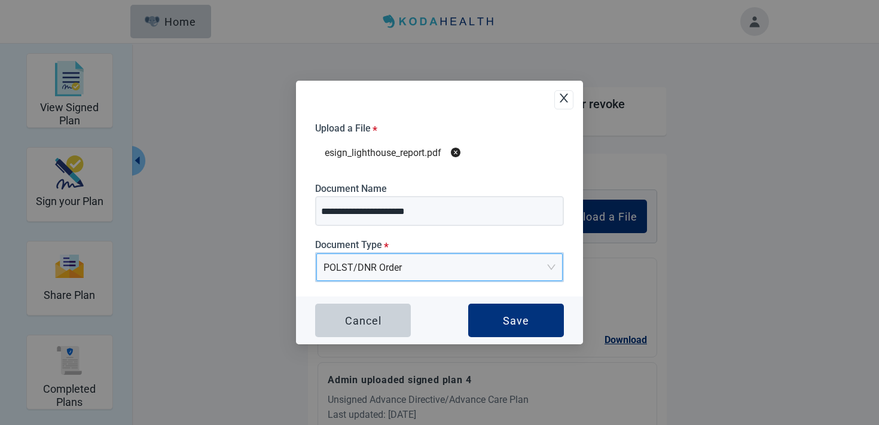
click at [412, 276] on span "POLST/DNR Order" at bounding box center [439, 267] width 232 height 26
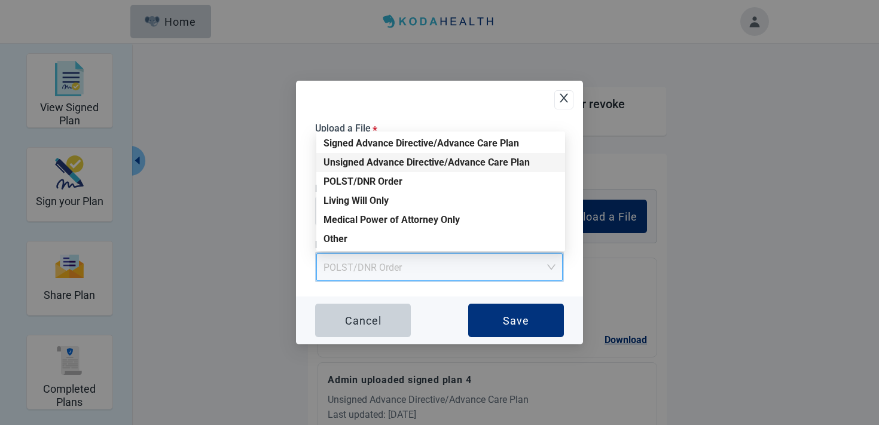
click at [415, 170] on div "Unsigned Advance Directive/Advance Care Plan" at bounding box center [440, 162] width 249 height 19
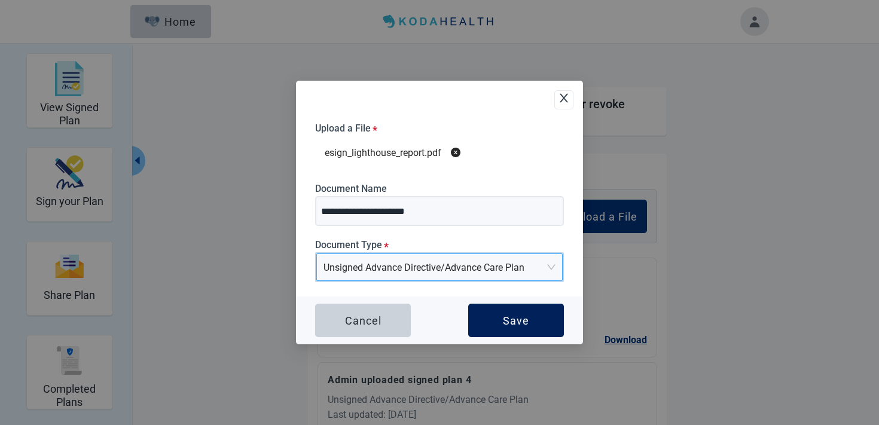
click at [540, 322] on button "Save" at bounding box center [516, 320] width 96 height 33
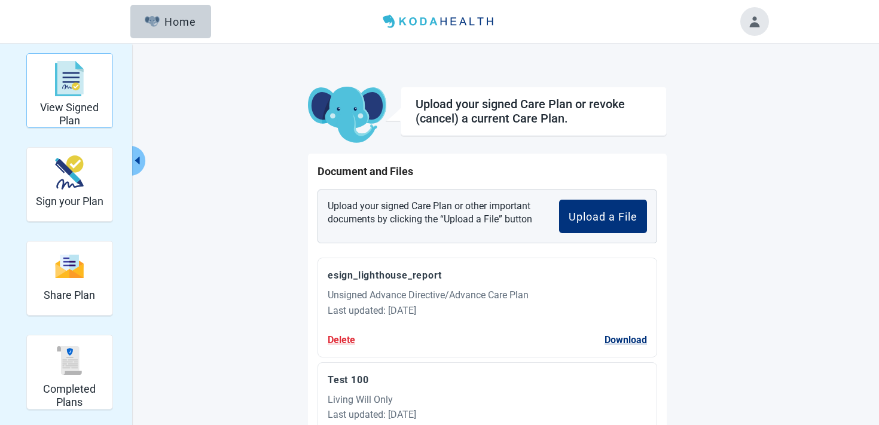
click at [90, 88] on div "View Signed Plan" at bounding box center [70, 78] width 76 height 45
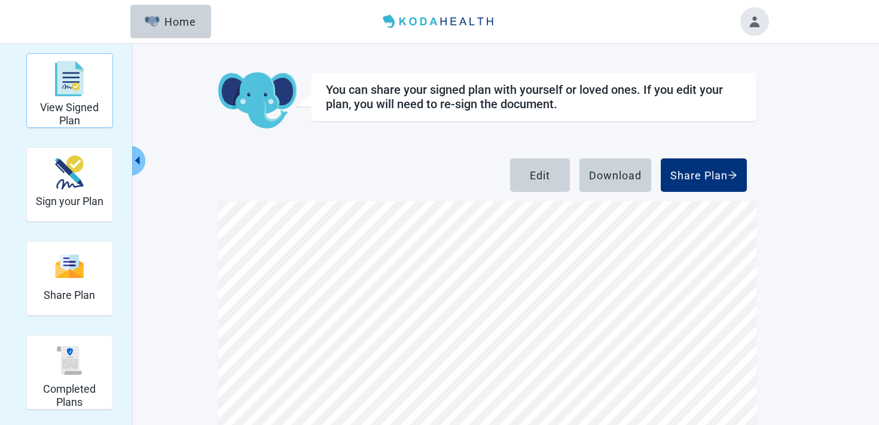
click at [60, 91] on img "View Signed Plan" at bounding box center [69, 79] width 29 height 36
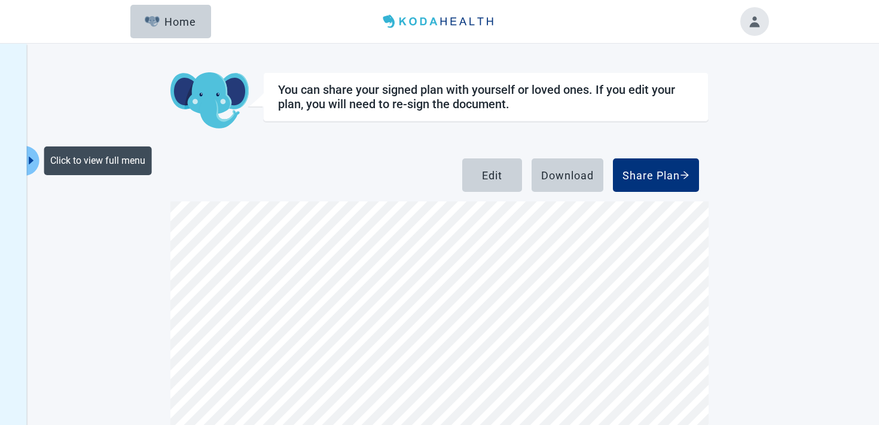
click at [36, 161] on icon "caret-right" at bounding box center [31, 160] width 11 height 11
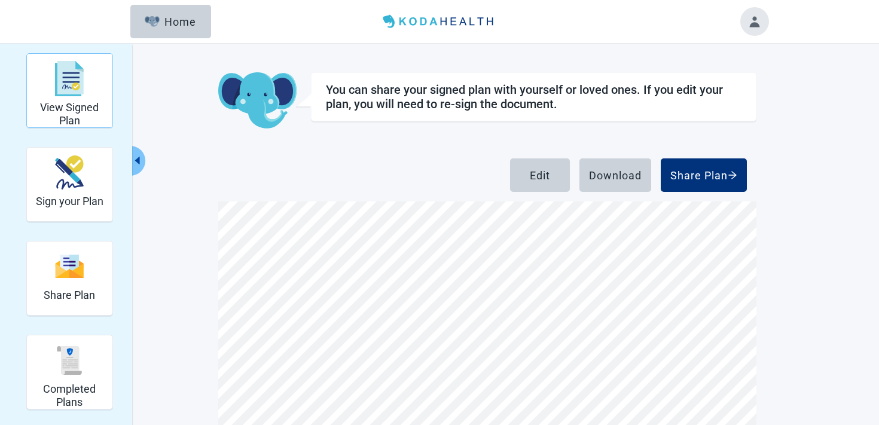
click at [99, 100] on div "View Signed Plan" at bounding box center [70, 78] width 76 height 45
click at [161, 127] on div "View Signed Plan Sign your Plan Share Plan Completed Plans Get Help You can sha…" at bounding box center [439, 297] width 657 height 488
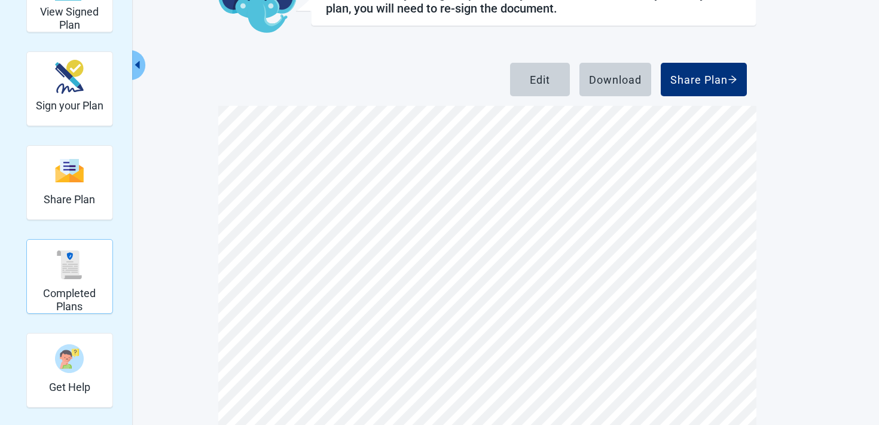
click at [77, 302] on h2 "Completed Plans" at bounding box center [70, 300] width 76 height 26
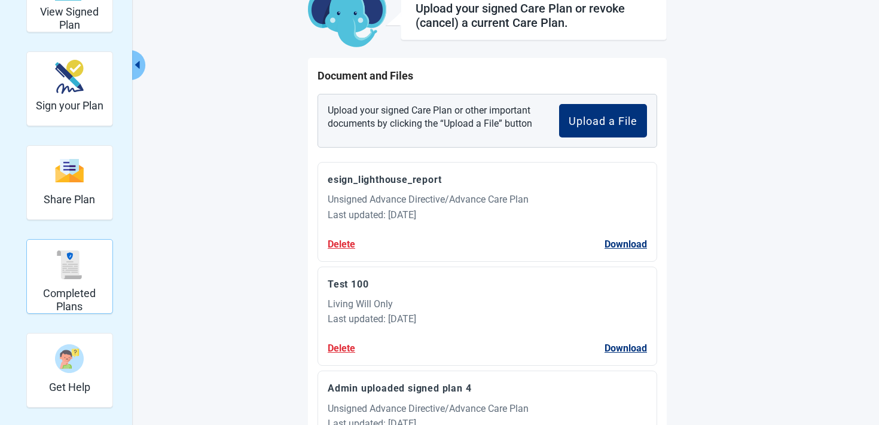
scroll to position [110, 0]
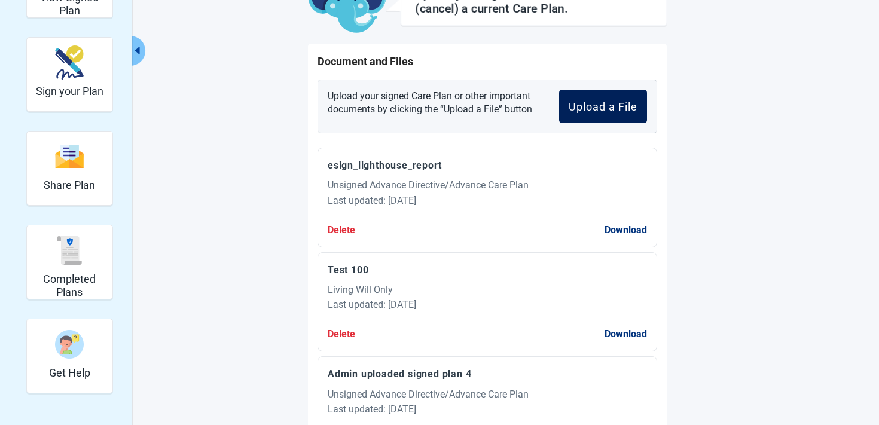
click at [614, 120] on button "Upload a File" at bounding box center [603, 106] width 88 height 33
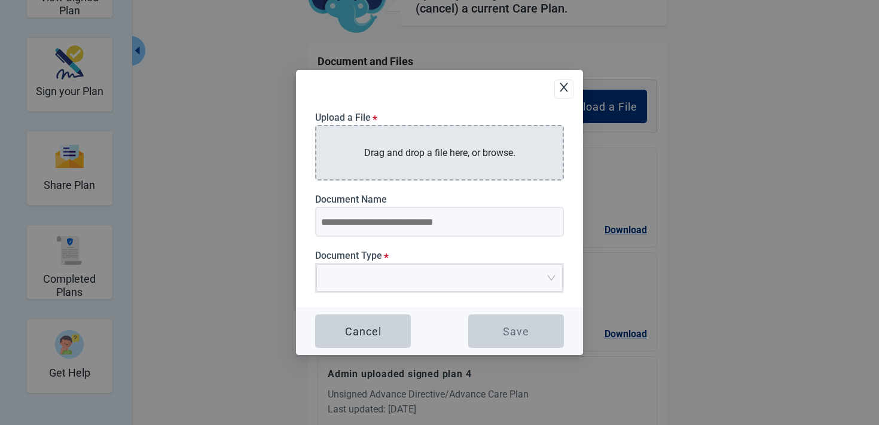
click at [438, 169] on div "Drag and drop a file here, or browse." at bounding box center [439, 153] width 249 height 56
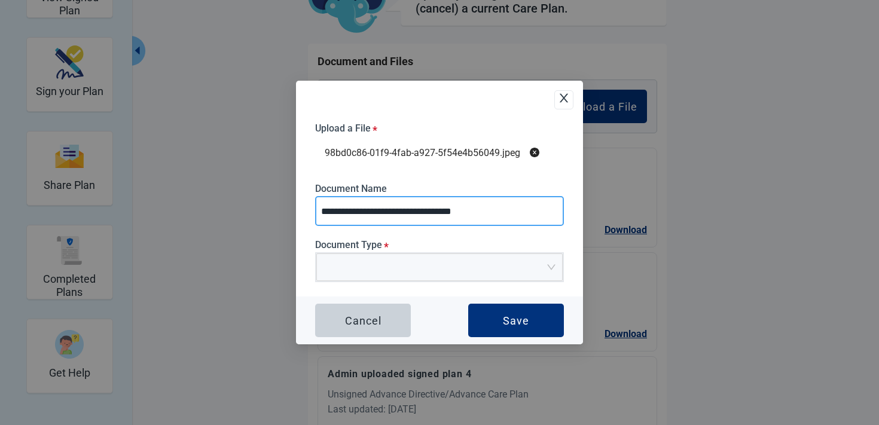
click at [393, 212] on input "**********" at bounding box center [439, 211] width 249 height 30
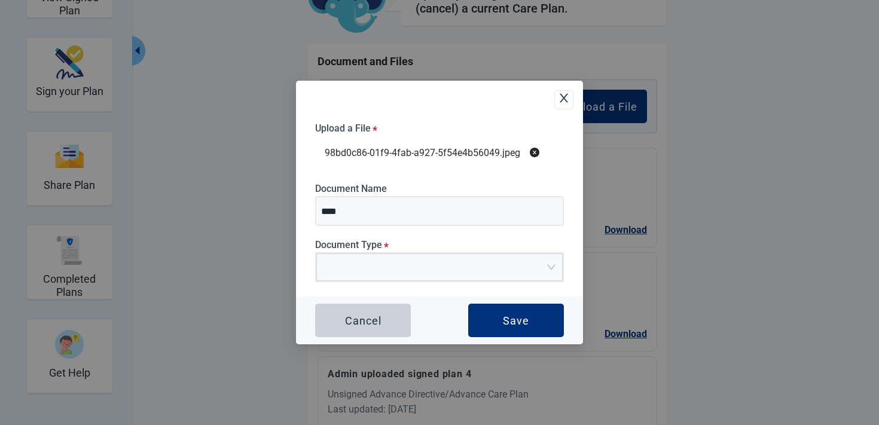
click at [377, 289] on div "Upload a File * 98bd0c86-01f9-4fab-a927-5f54e4b56049.jpeg Document Name **** Do…" at bounding box center [439, 210] width 249 height 174
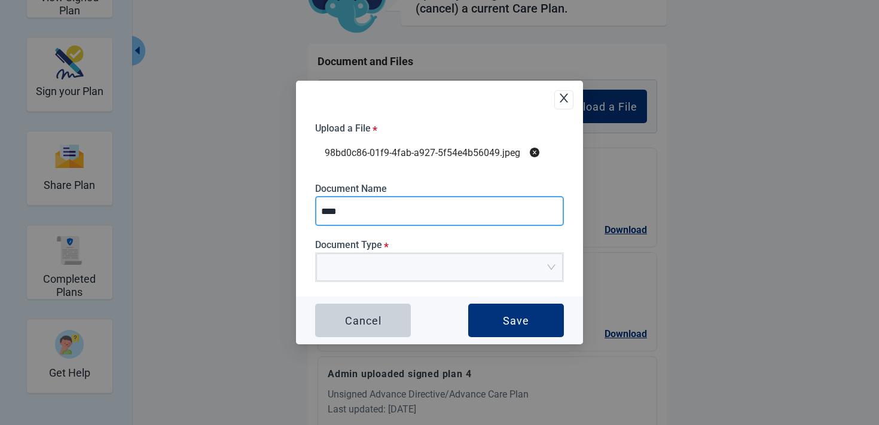
click at [452, 214] on input "****" at bounding box center [439, 211] width 249 height 30
type input "********"
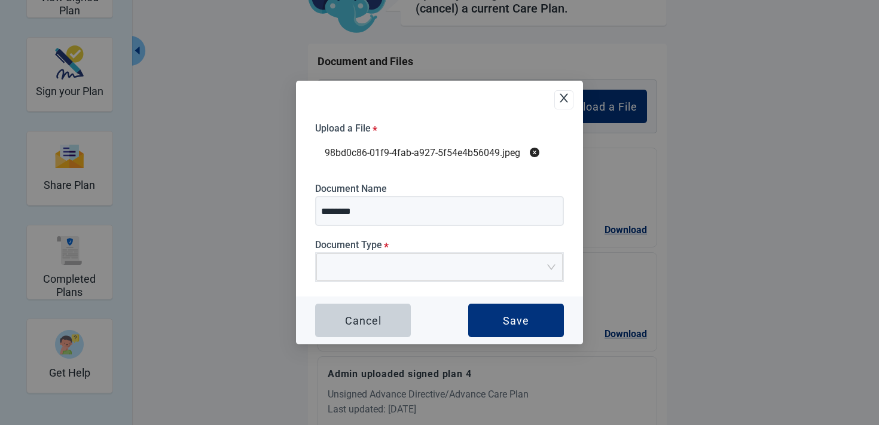
click at [442, 282] on div "Upload a File * 98bd0c86-01f9-4fab-a927-5f54e4b56049.jpeg Document Name *******…" at bounding box center [439, 210] width 249 height 174
click at [451, 270] on input "Document Type *" at bounding box center [435, 263] width 224 height 18
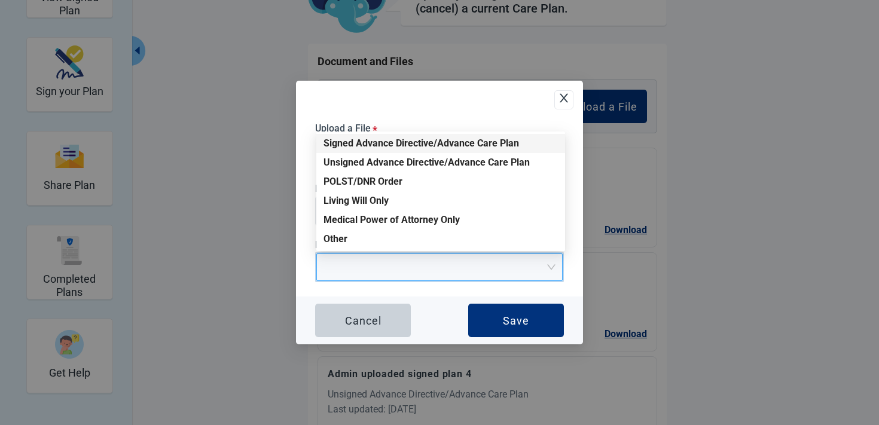
click at [377, 145] on div "Signed Advance Directive/Advance Care Plan" at bounding box center [440, 143] width 234 height 13
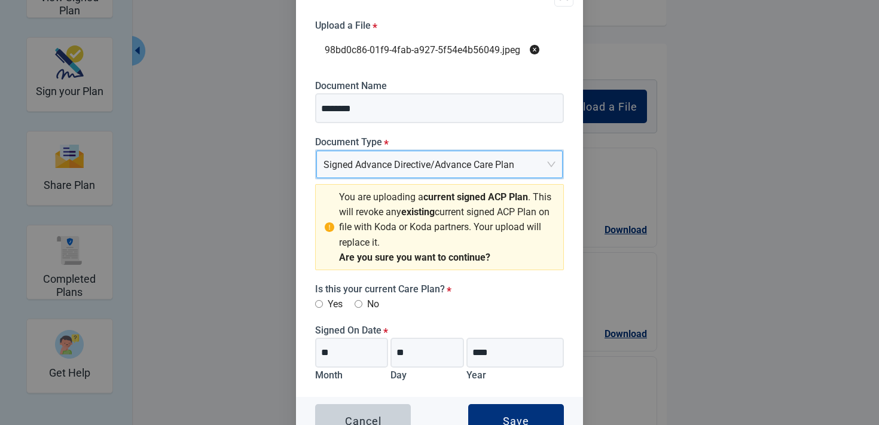
scroll to position [42, 0]
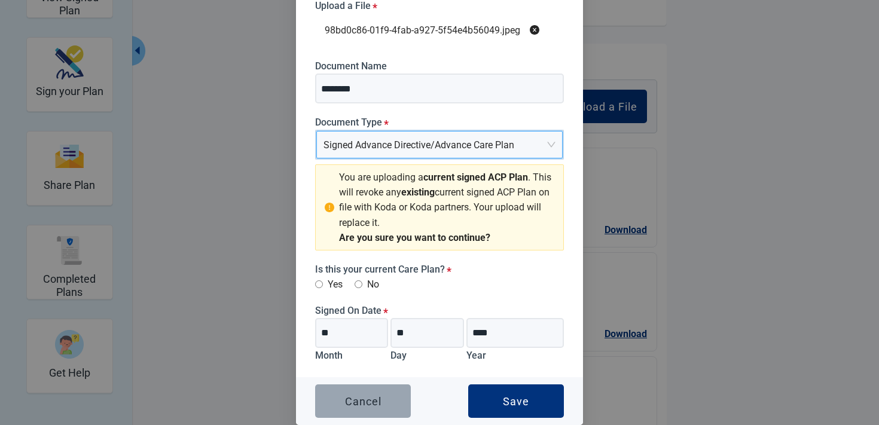
click at [374, 397] on div "Cancel" at bounding box center [363, 401] width 36 height 12
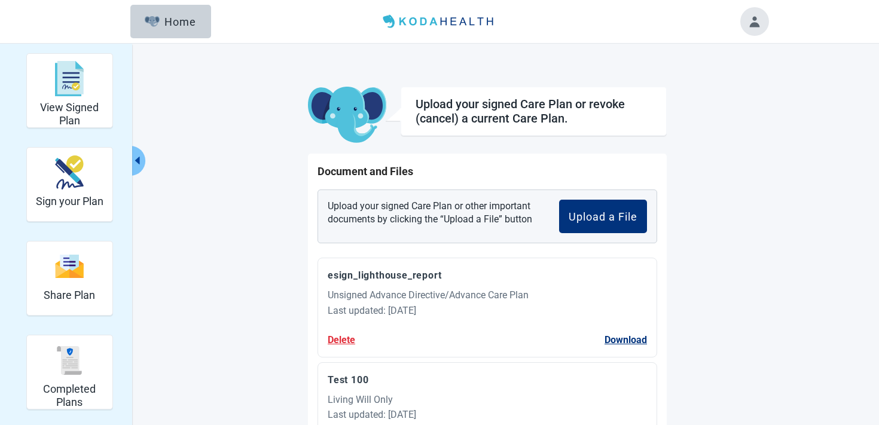
click at [756, 20] on button "Toggle account menu" at bounding box center [754, 21] width 29 height 29
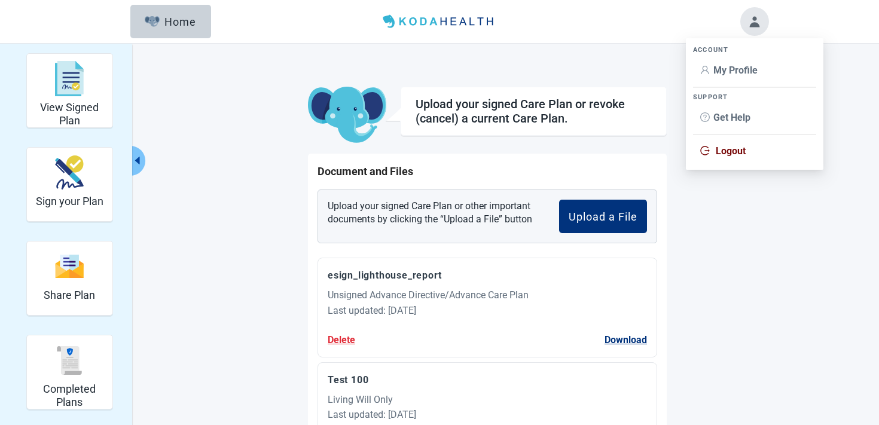
click at [746, 75] on span "My Profile" at bounding box center [735, 70] width 44 height 11
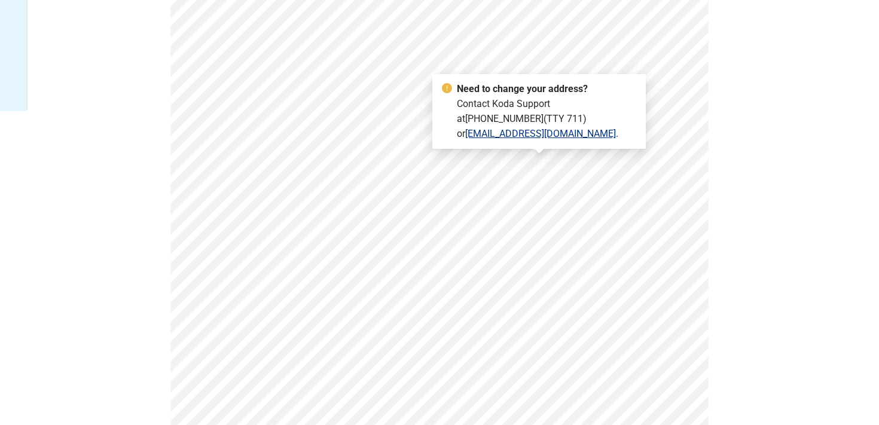
scroll to position [361, 0]
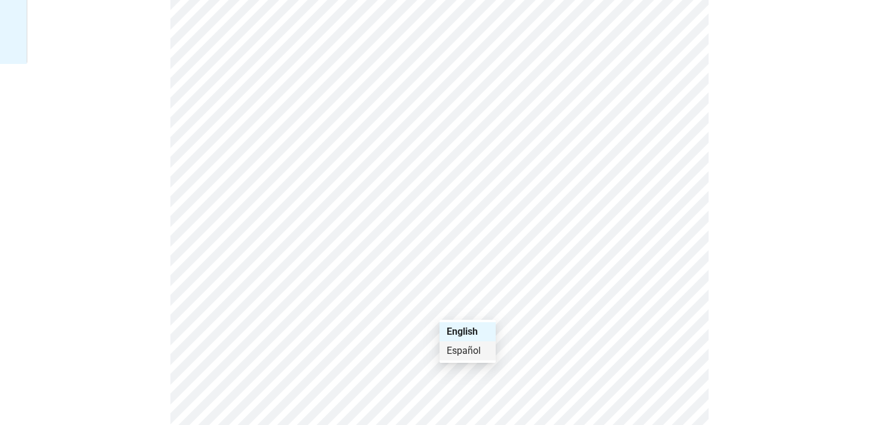
click at [470, 355] on div "Español" at bounding box center [467, 350] width 42 height 13
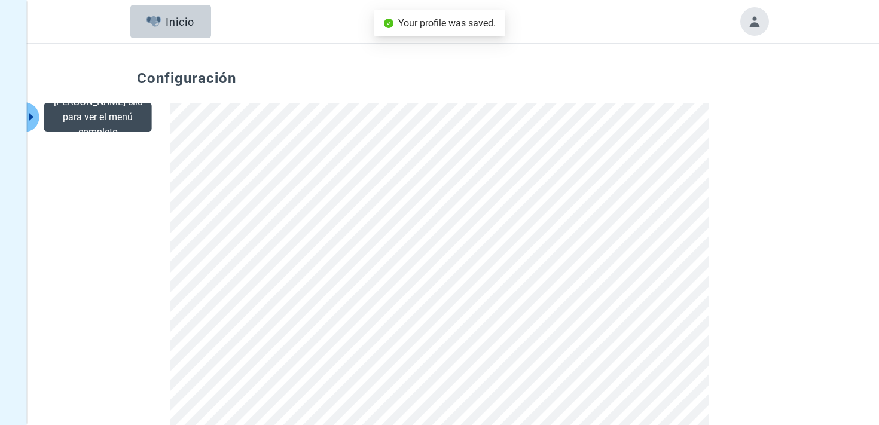
click at [31, 120] on icon "caret-right" at bounding box center [31, 116] width 11 height 11
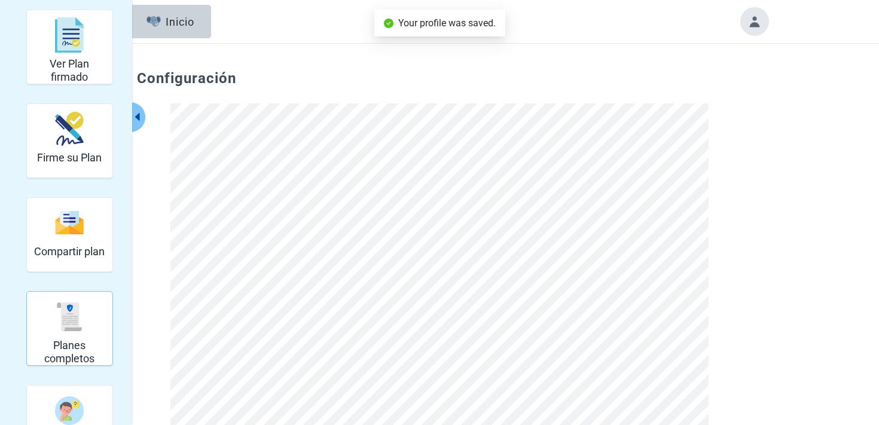
click at [67, 347] on h2 "Planes completos" at bounding box center [70, 352] width 76 height 26
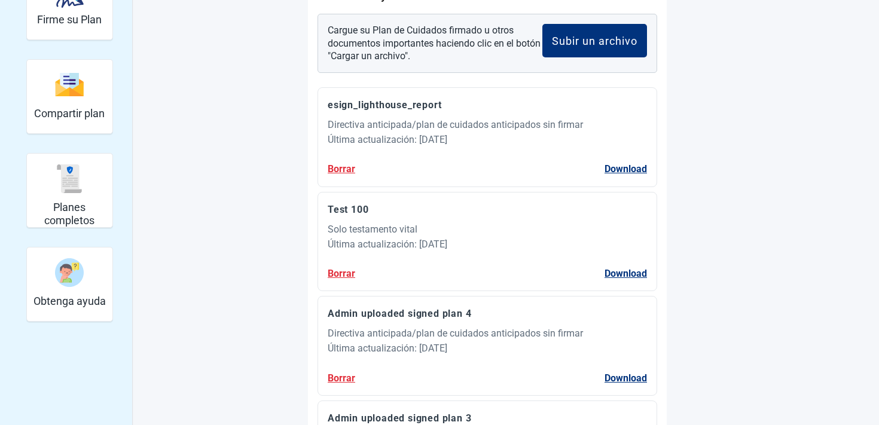
scroll to position [188, 0]
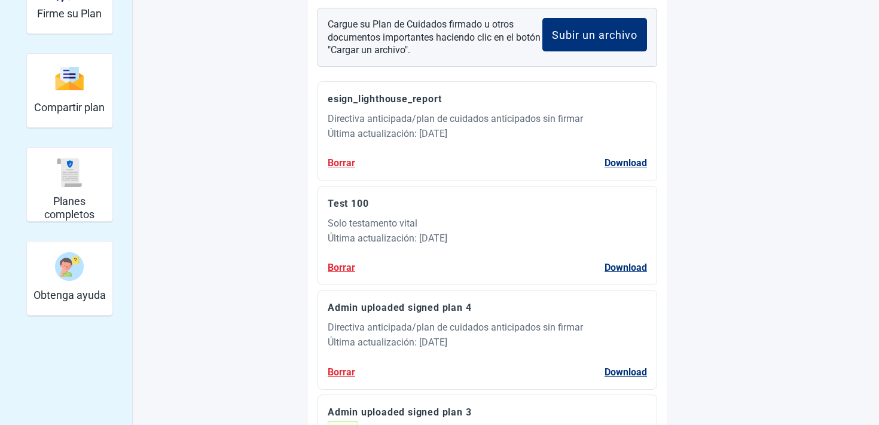
click at [648, 29] on div "Cargue su Plan de Cuidados firmado u otros documentos importantes haciendo clic…" at bounding box center [486, 37] width 339 height 59
click at [589, 37] on div "Subir un archivo" at bounding box center [594, 35] width 85 height 12
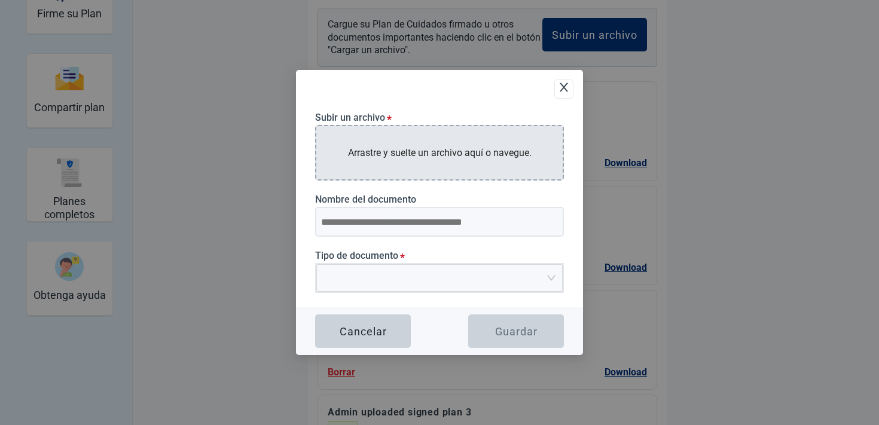
click at [473, 145] on p "Arrastre y suelte un archivo aquí o navegue." at bounding box center [439, 152] width 183 height 15
type input "**********"
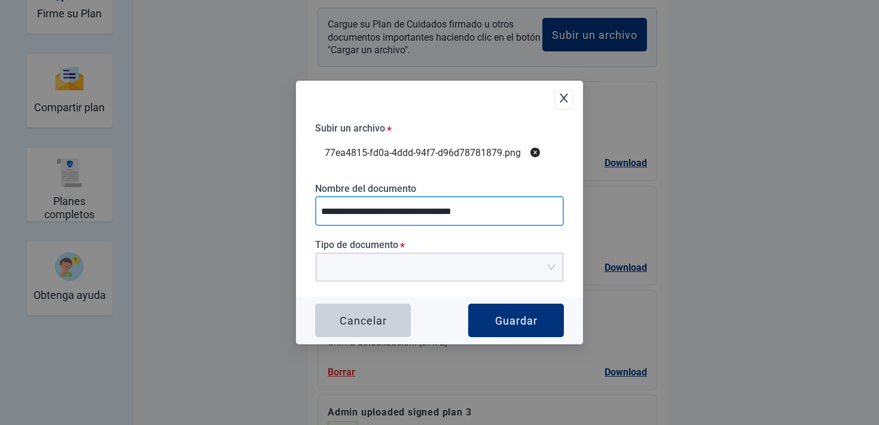
click at [399, 217] on input "**********" at bounding box center [439, 211] width 249 height 30
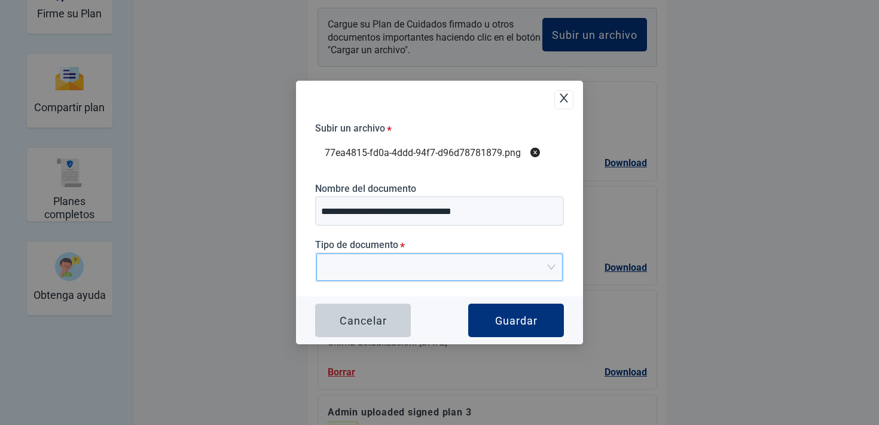
click at [369, 271] on input "Tipo de documento *" at bounding box center [435, 263] width 224 height 18
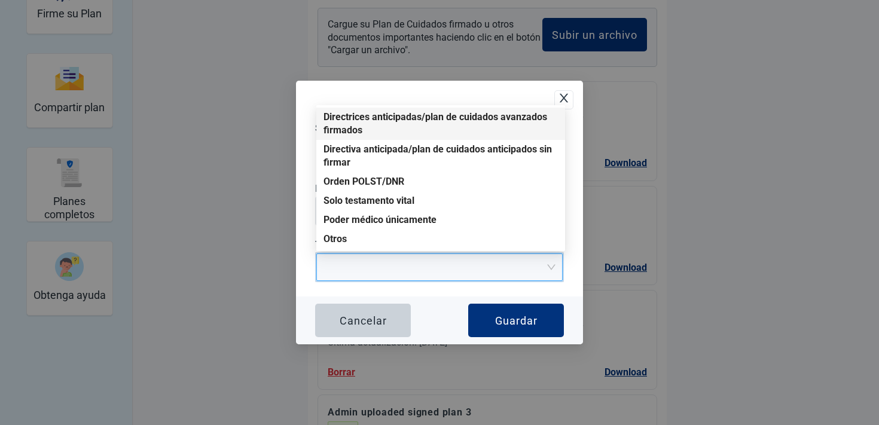
click at [378, 119] on div "Directrices anticipadas/plan de cuidados avanzados firmados" at bounding box center [440, 124] width 234 height 26
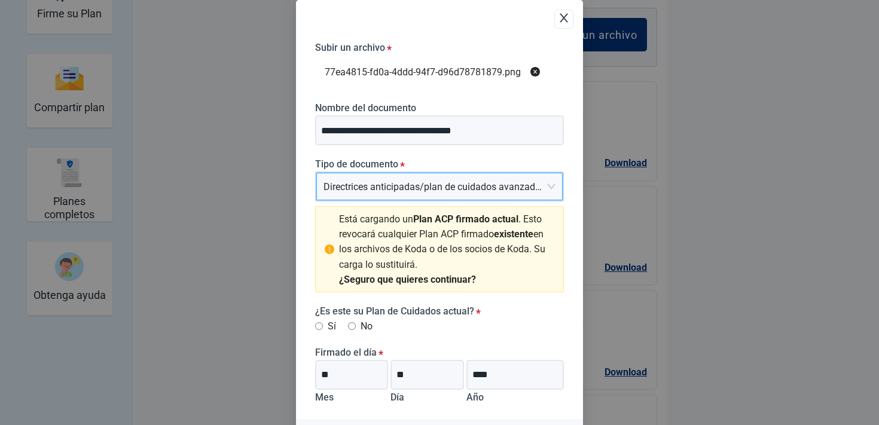
click at [323, 326] on label "Sí" at bounding box center [325, 326] width 21 height 15
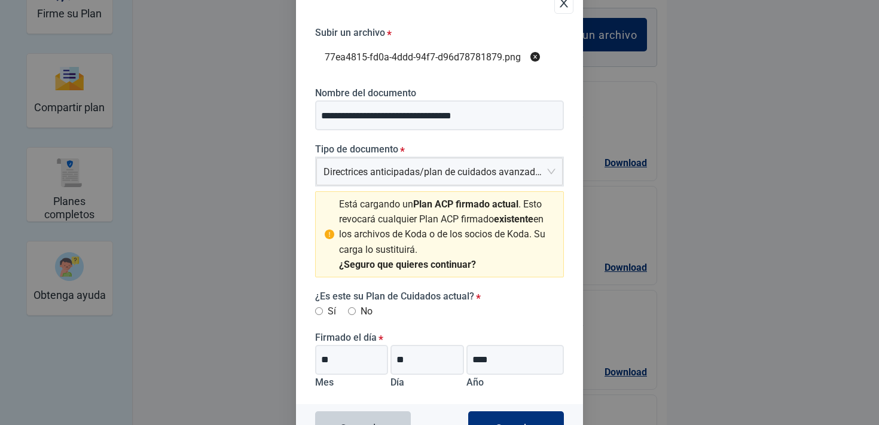
scroll to position [42, 0]
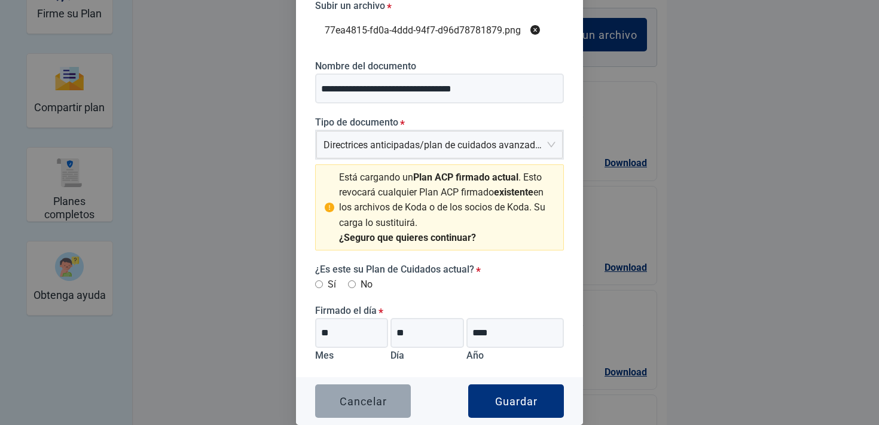
click at [386, 402] on div "Cancelar" at bounding box center [362, 401] width 47 height 12
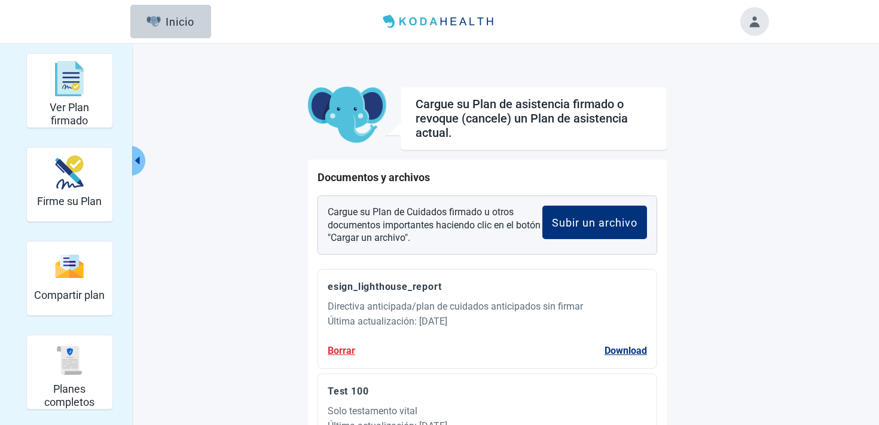
click at [746, 16] on button "Toggle account menu" at bounding box center [754, 21] width 29 height 29
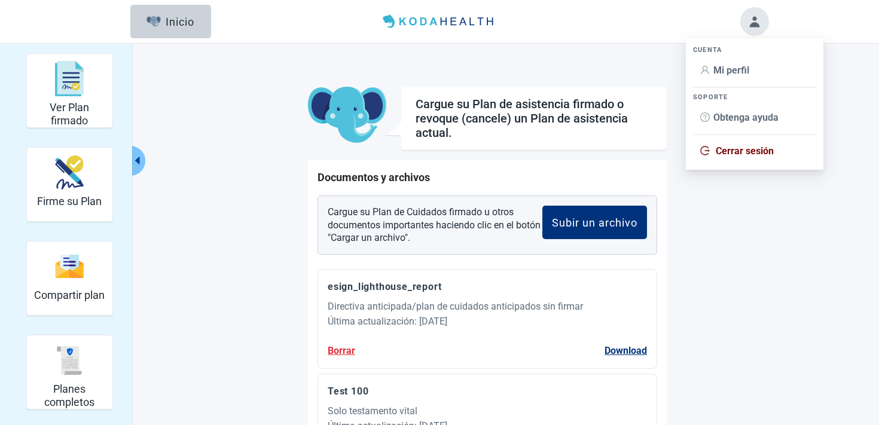
click at [754, 154] on span "Cerrar sesión" at bounding box center [744, 150] width 58 height 11
